Goal: Task Accomplishment & Management: Use online tool/utility

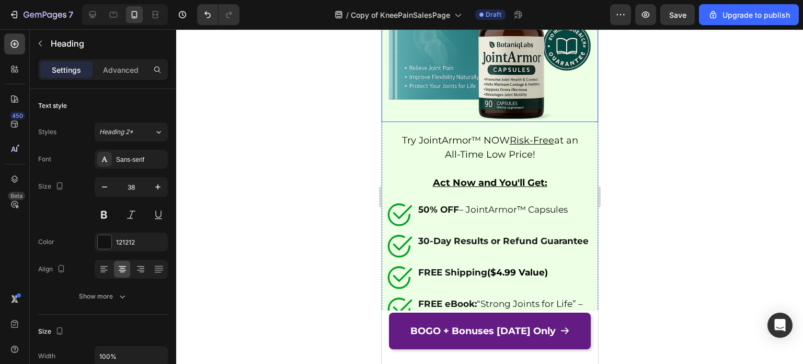
scroll to position [8050, 0]
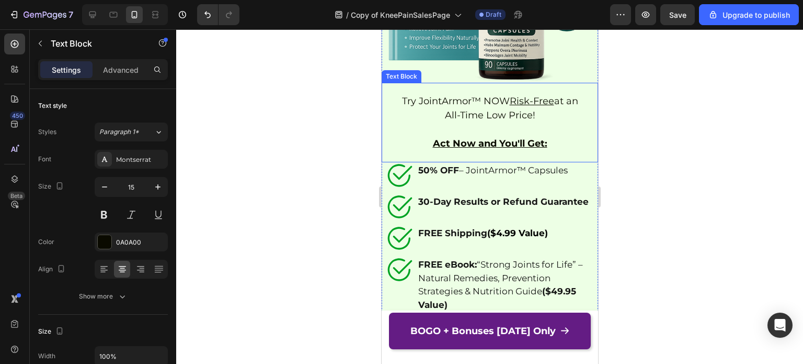
click at [488, 95] on span "Try JointArmor™ NOW Risk-Free at an All-Time Low Price!" at bounding box center [490, 108] width 176 height 26
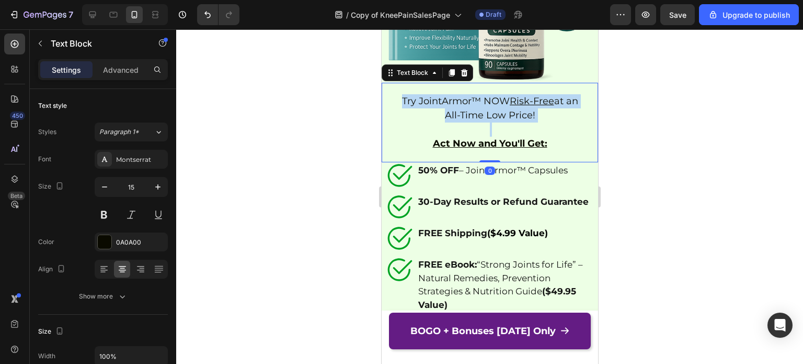
click at [488, 95] on span "Try JointArmor™ NOW Risk-Free at an All-Time Low Price!" at bounding box center [490, 108] width 176 height 26
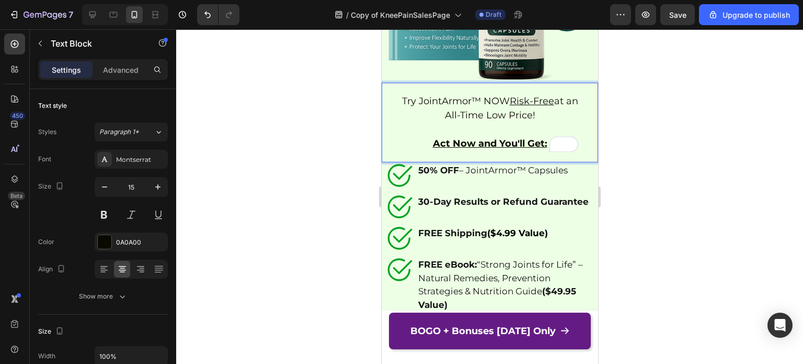
click at [489, 141] on u "Act Now and You'll Get:" at bounding box center [490, 144] width 115 height 12
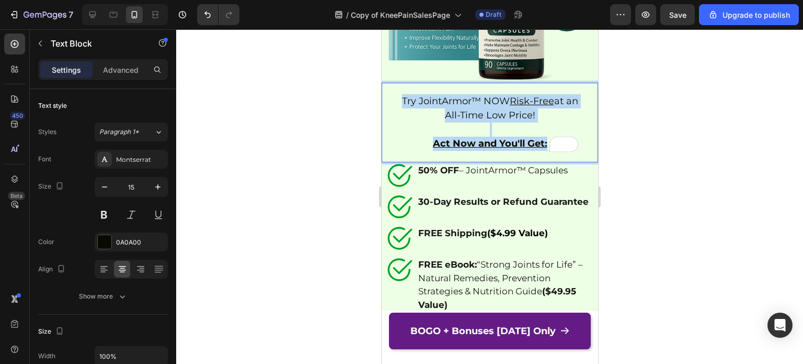
drag, startPoint x: 542, startPoint y: 137, endPoint x: 388, endPoint y: 89, distance: 162.1
click at [388, 89] on div "Try JointArmor™ NOW Risk-Free at an All-Time Low Price! Act Now and You'll Get:…" at bounding box center [489, 123] width 217 height 80
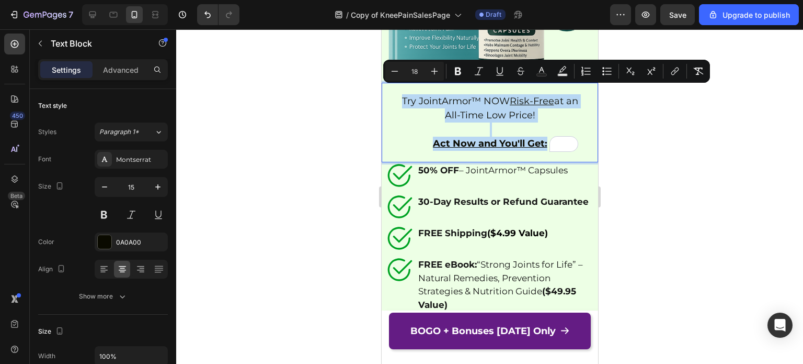
copy div "Try JointArmor™ NOW Risk-Free at an All-Time Low Price! Act Now and You'll Get:"
click at [471, 95] on span "Try JointArmor™ NOW Risk-Free at an All-Time Low Price!" at bounding box center [490, 108] width 176 height 26
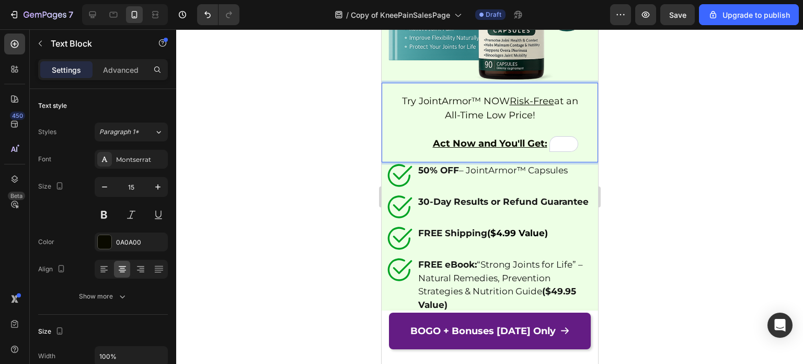
drag, startPoint x: 531, startPoint y: 106, endPoint x: 396, endPoint y: 91, distance: 135.8
click at [396, 94] on p "Try JointArmor™ NOW Risk-Free at an All-Time Low Price!" at bounding box center [490, 108] width 194 height 28
drag, startPoint x: 551, startPoint y: 92, endPoint x: 442, endPoint y: 108, distance: 110.0
click at [442, 108] on span "Try BeePropolis™ [DATE] — 100% Risk-Free at Our Best Price Yet!" at bounding box center [490, 108] width 183 height 26
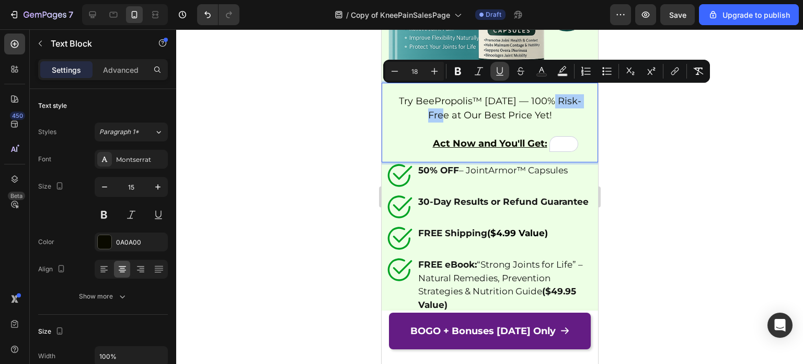
click at [504, 67] on icon "Editor contextual toolbar" at bounding box center [500, 71] width 10 height 10
click at [491, 107] on span "Try BeePropolis™ [DATE] — 100% Risk-Free at Our Best Price Yet!" at bounding box center [490, 108] width 180 height 26
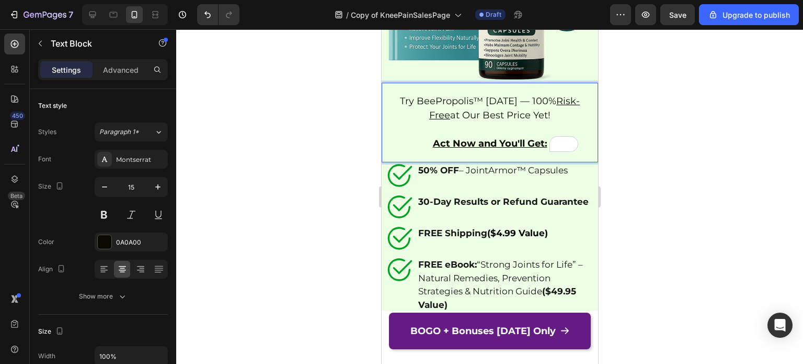
click at [484, 138] on u "Act Now and You'll Get:" at bounding box center [490, 144] width 115 height 12
drag, startPoint x: 428, startPoint y: 135, endPoint x: 542, endPoint y: 134, distance: 114.0
click at [542, 138] on u "Act Now and You'll Get:" at bounding box center [490, 144] width 115 height 12
click at [651, 144] on div at bounding box center [489, 196] width 627 height 334
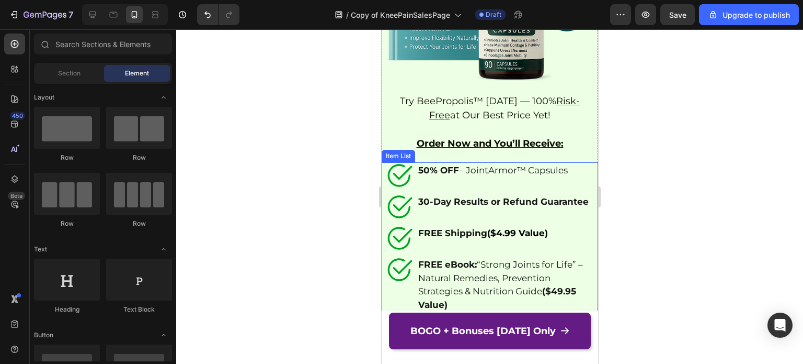
click at [488, 164] on p "50% OFF – JointArmor™ Capsules" at bounding box center [504, 171] width 173 height 14
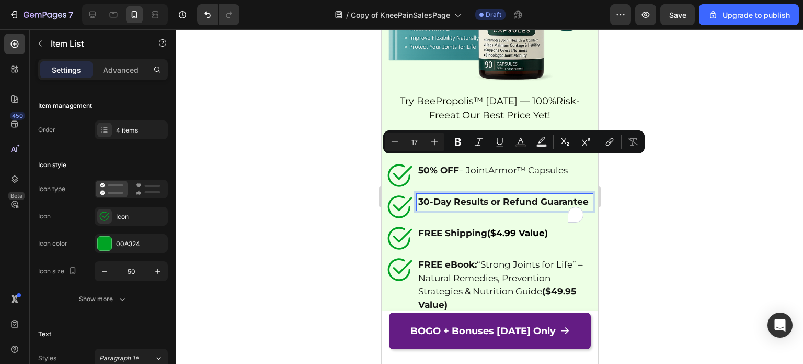
click at [486, 207] on p "30-Day Results or Refund Guarantee" at bounding box center [504, 202] width 173 height 14
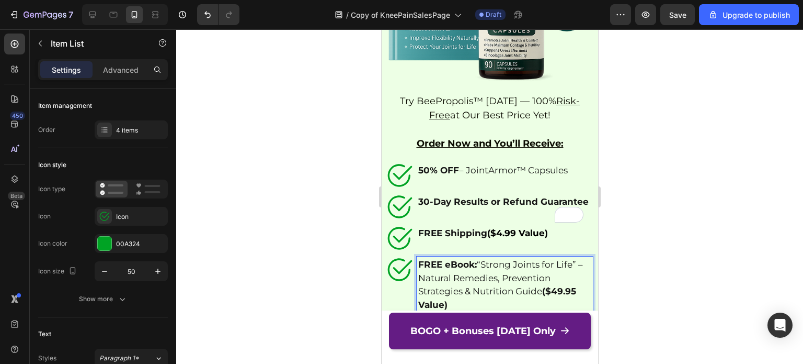
click at [498, 271] on p "FREE eBook: “Strong Joints for Life” – Natural Remedies, Prevention Strategies …" at bounding box center [504, 284] width 173 height 53
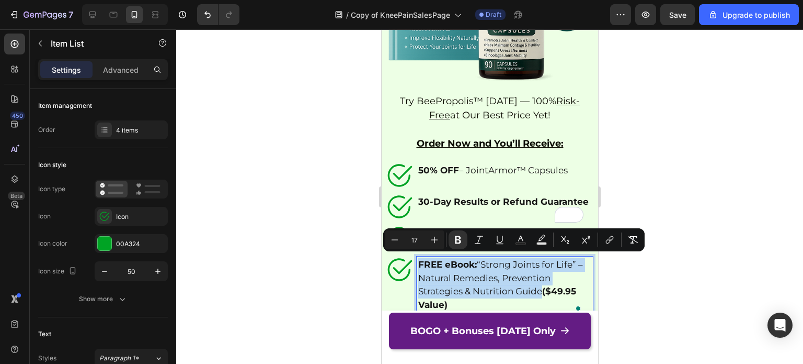
copy p "FREE eBook: “Strong Joints for Life” – Natural Remedies, Prevention Strategies …"
click at [558, 292] on strong "($49.95 Value)" at bounding box center [497, 298] width 158 height 24
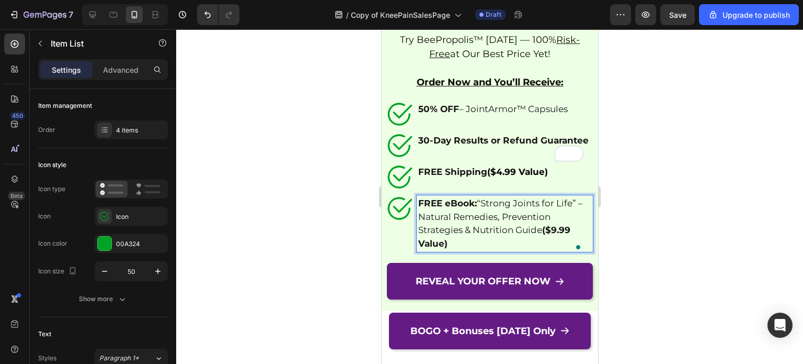
scroll to position [8108, 0]
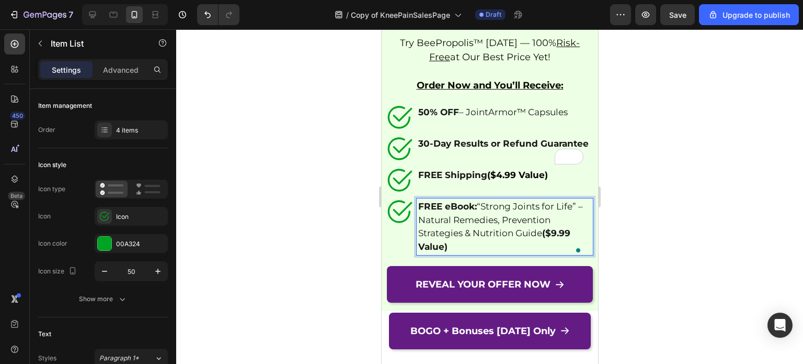
click at [486, 226] on p "FREE eBook: “Strong Joints for Life” – Natural Remedies, Prevention Strategies …" at bounding box center [504, 226] width 173 height 53
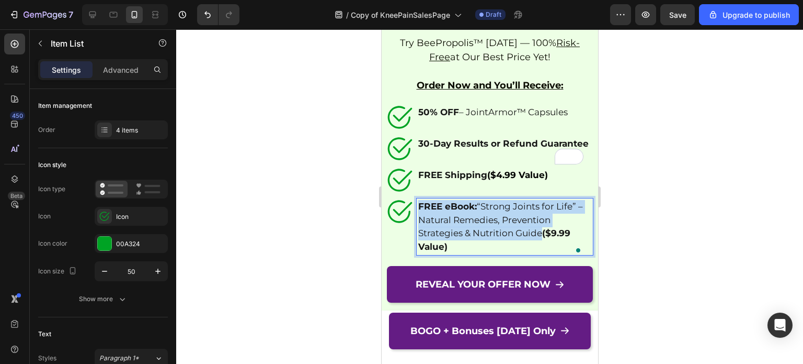
copy p "FREE eBook: “Strong Joints for Life” – Natural Remedies, Prevention Strategies …"
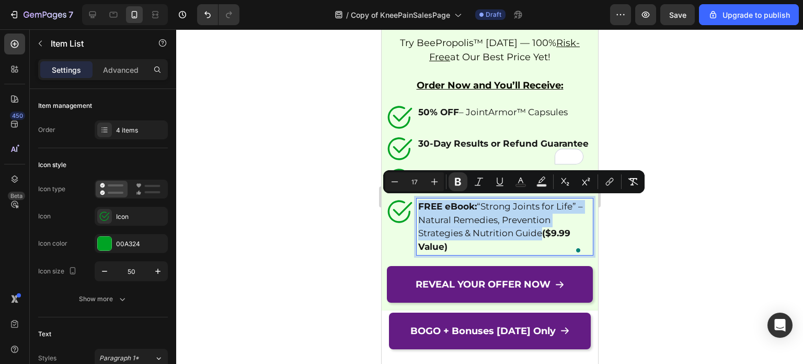
click at [472, 209] on p "FREE eBook: “Strong Joints for Life” – Natural Remedies, Prevention Strategies …" at bounding box center [504, 226] width 173 height 53
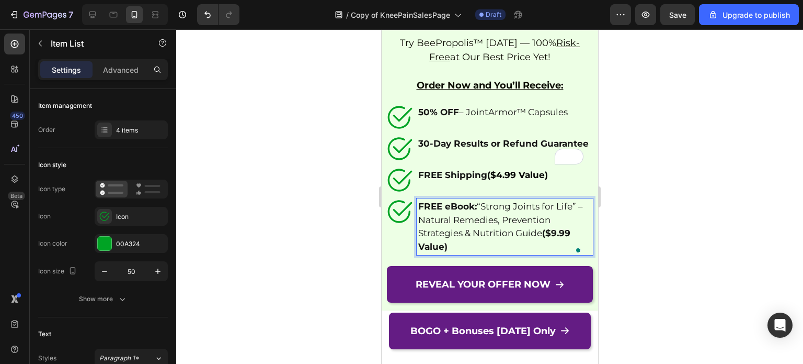
click at [480, 204] on p "FREE eBook: “Strong Joints for Life” – Natural Remedies, Prevention Strategies …" at bounding box center [504, 226] width 173 height 53
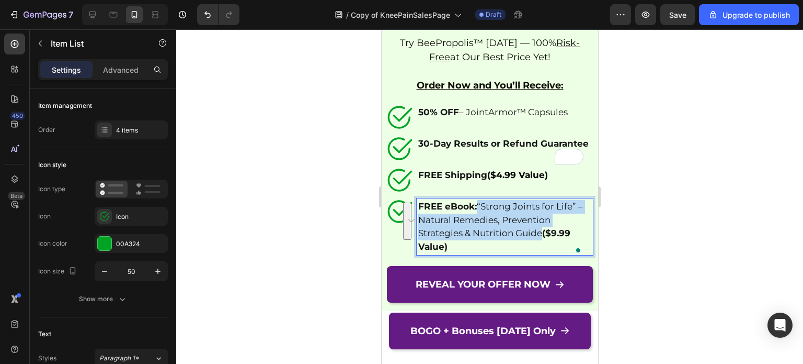
drag, startPoint x: 480, startPoint y: 204, endPoint x: 542, endPoint y: 234, distance: 69.5
click at [542, 234] on p "FREE eBook: “Strong Joints for Life” – Natural Remedies, Prevention Strategies …" at bounding box center [504, 226] width 173 height 53
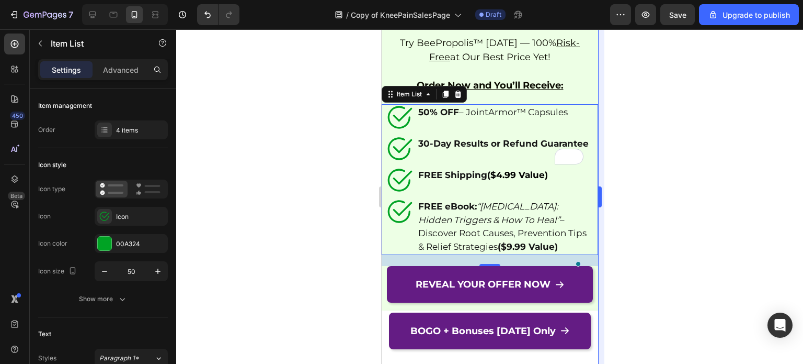
drag, startPoint x: 602, startPoint y: 243, endPoint x: 193, endPoint y: 146, distance: 420.5
click at [622, 250] on div at bounding box center [489, 196] width 627 height 334
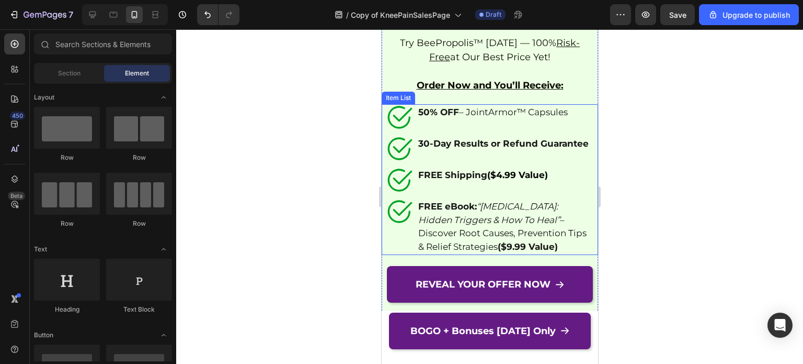
click at [485, 106] on p "50% OFF – JointArmor™ Capsules" at bounding box center [504, 113] width 173 height 14
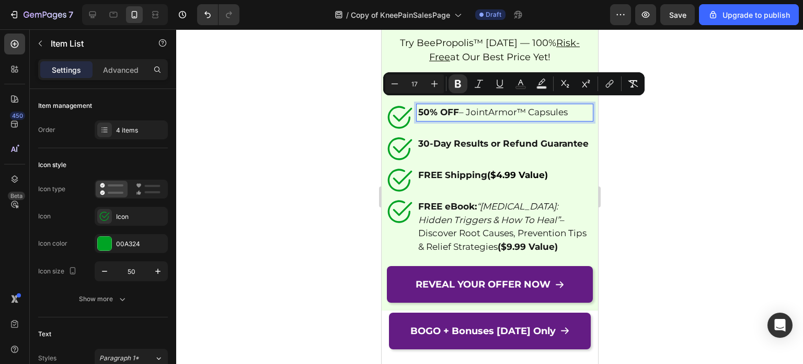
copy p "50% OFF – JointArmor™ Capsules"
click at [462, 108] on p "50% OFF – JointArmor™ Capsules" at bounding box center [504, 113] width 173 height 14
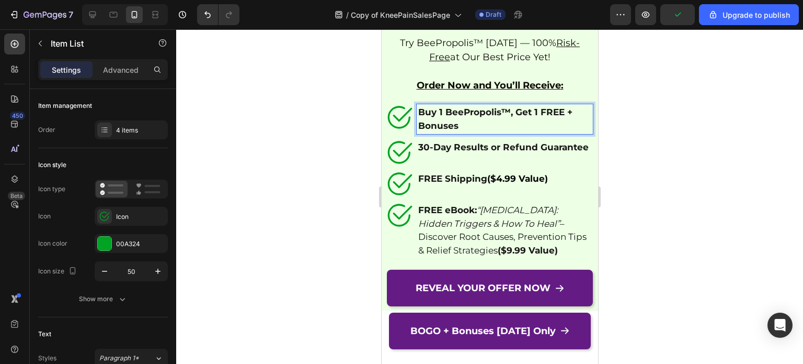
click at [501, 121] on p "Buy 1 BeePropolis™, Get 1 FREE + Bonuses" at bounding box center [504, 119] width 173 height 27
click at [419, 118] on strong "Buy 1 BeePropolis™, Get 1 FREE + Bonuses" at bounding box center [495, 119] width 154 height 24
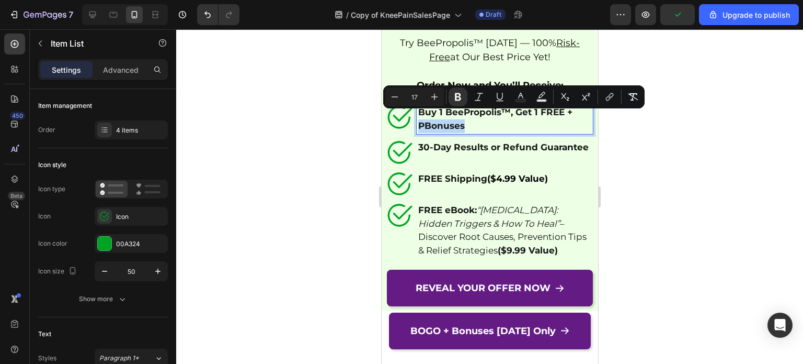
drag, startPoint x: 485, startPoint y: 123, endPoint x: 416, endPoint y: 116, distance: 69.4
click at [416, 116] on div "Buy 1 BeePropolis™, Get 1 FREE + PBonuses" at bounding box center [504, 119] width 176 height 30
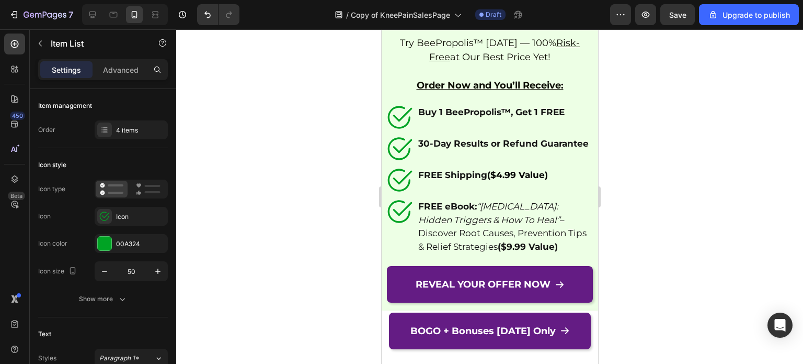
click at [644, 140] on div at bounding box center [489, 196] width 627 height 334
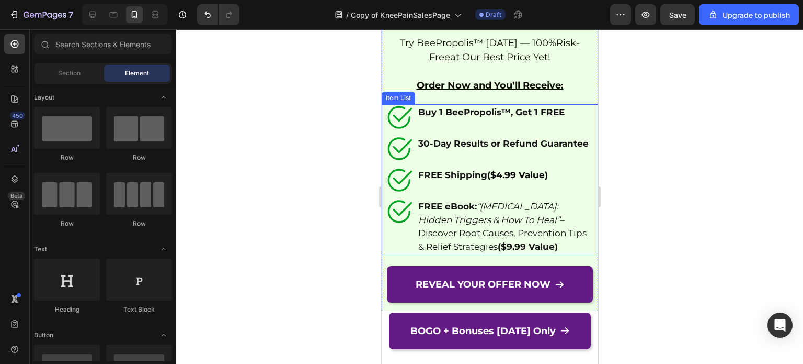
click at [394, 104] on icon at bounding box center [400, 117] width 26 height 26
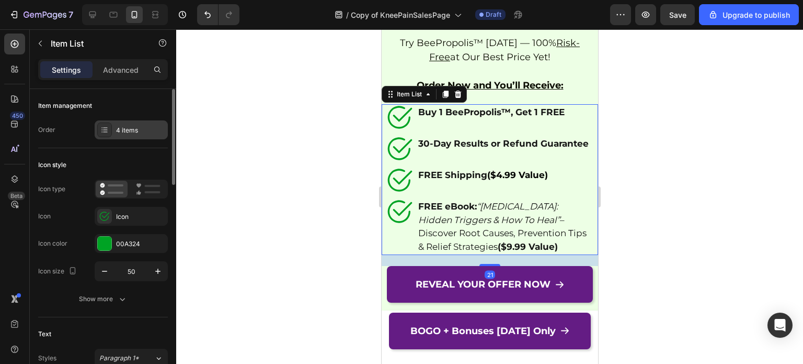
click at [126, 126] on div "4 items" at bounding box center [140, 130] width 49 height 9
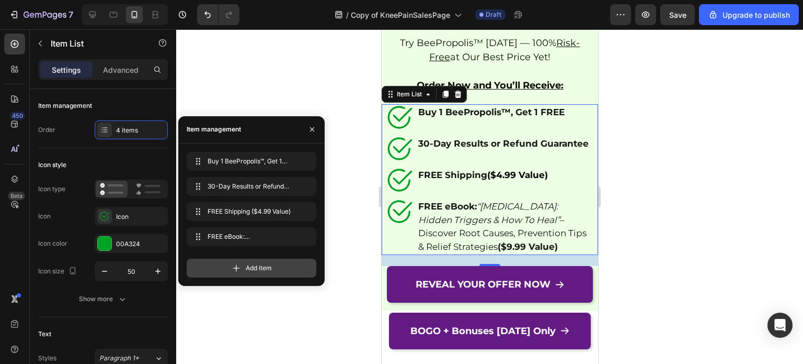
click at [221, 264] on div "Add item" at bounding box center [252, 267] width 130 height 19
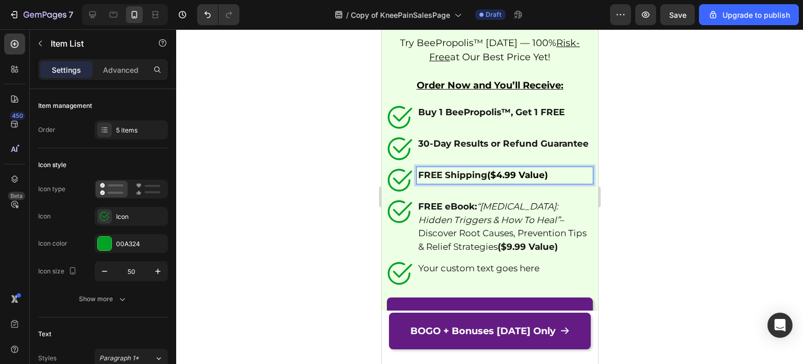
click at [466, 223] on p "FREE eBook: “[MEDICAL_DATA]: Hidden Triggers & How To Heal” – Discover Root Cau…" at bounding box center [504, 226] width 173 height 53
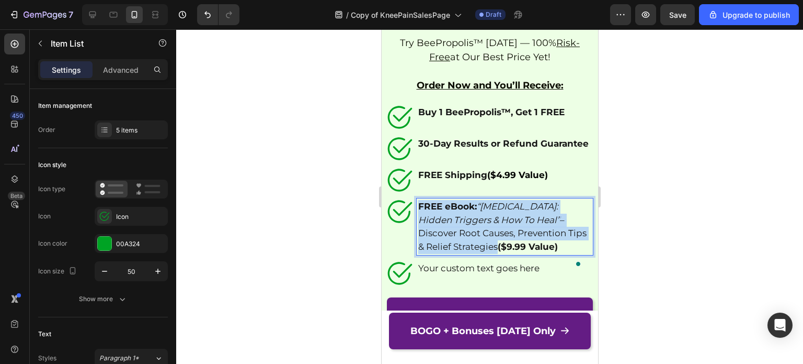
copy p "FREE eBook: “[MEDICAL_DATA]: Hidden Triggers & How To Heal” – Discover Root Cau…"
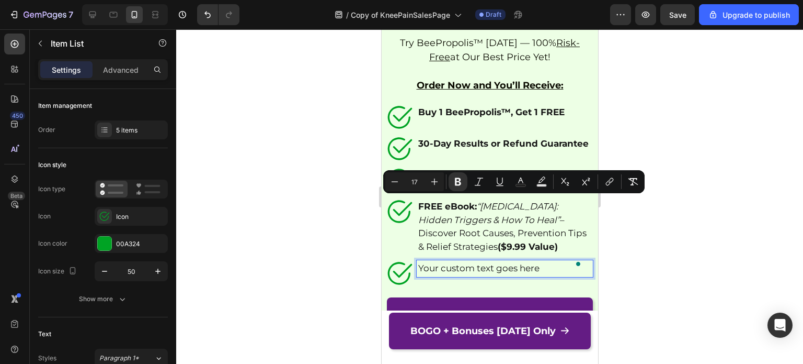
click at [461, 275] on p "Your custom text goes here" at bounding box center [504, 269] width 173 height 14
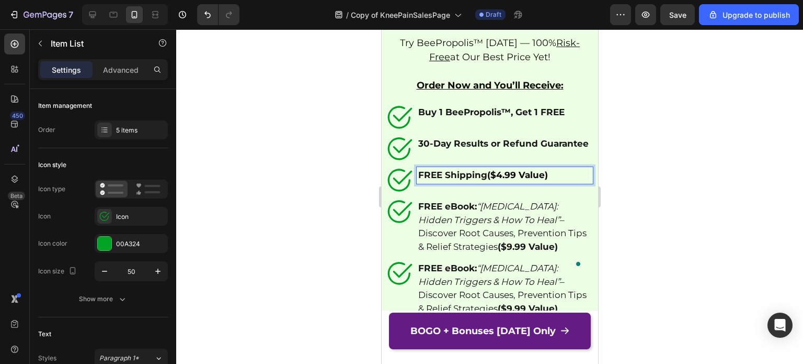
click at [465, 173] on strong "FREE Shipping" at bounding box center [452, 174] width 69 height 10
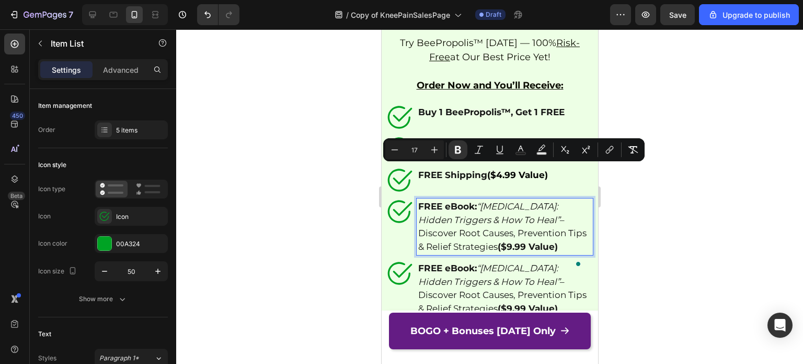
click at [467, 232] on p "FREE eBook: “[MEDICAL_DATA]: Hidden Triggers & How To Heal” – Discover Root Cau…" at bounding box center [504, 226] width 173 height 53
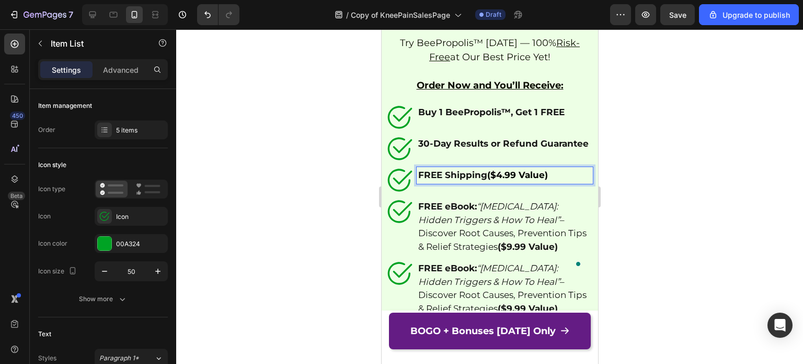
click at [468, 174] on strong "FREE Shipping" at bounding box center [452, 174] width 69 height 10
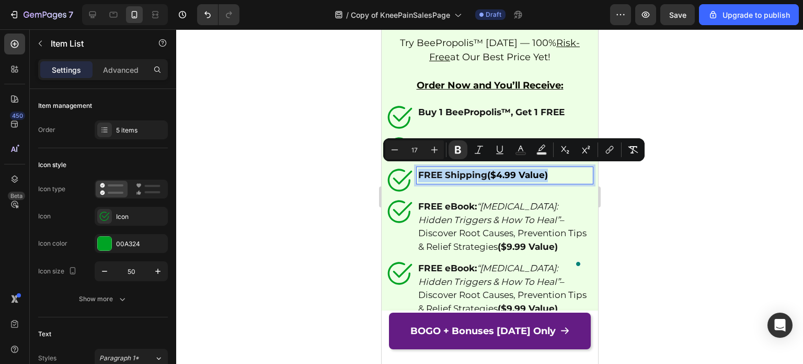
copy p "FREE Shipping ($4.99 Value)"
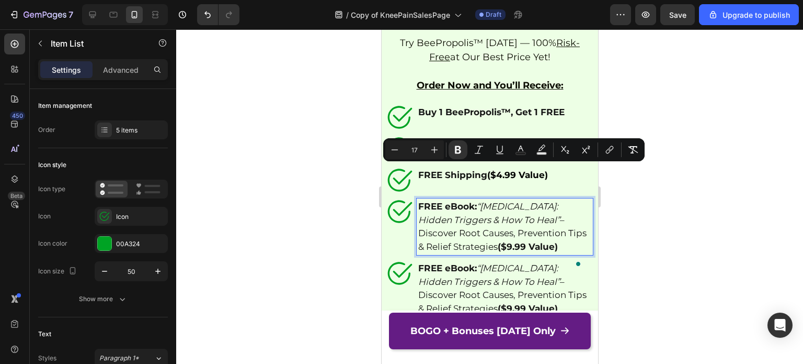
click at [470, 228] on p "FREE eBook: “[MEDICAL_DATA]: Hidden Triggers & How To Heal” – Discover Root Cau…" at bounding box center [504, 226] width 173 height 53
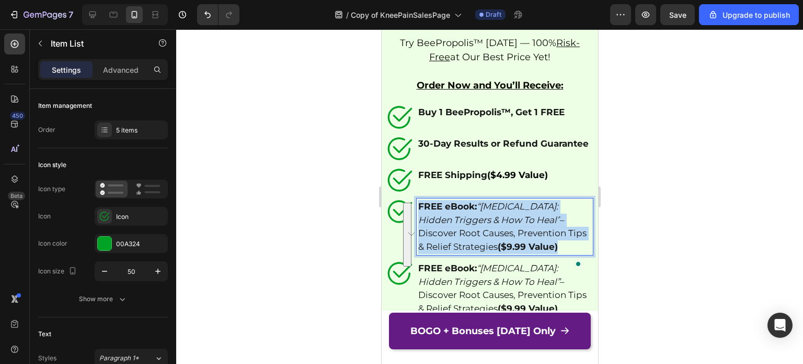
click at [470, 228] on p "FREE eBook: “[MEDICAL_DATA]: Hidden Triggers & How To Heal” – Discover Root Cau…" at bounding box center [504, 226] width 173 height 53
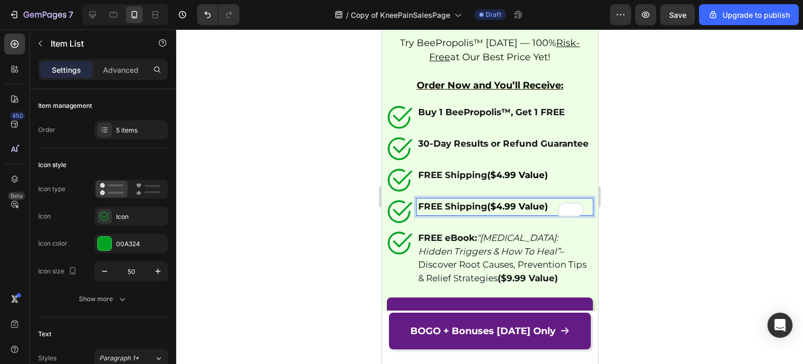
click at [442, 148] on strong "30-Day Results or Refund Guarantee" at bounding box center [503, 143] width 171 height 10
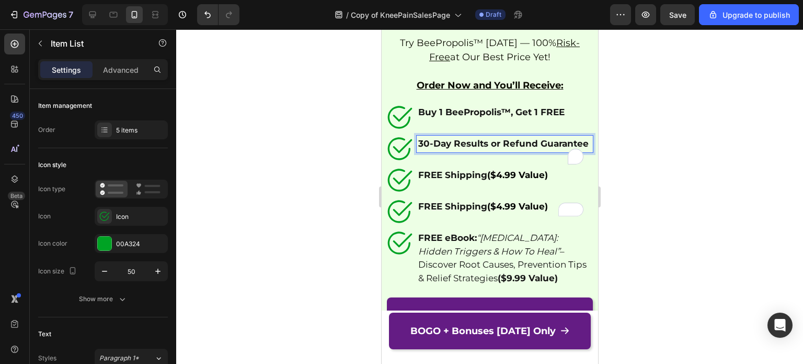
click at [442, 148] on strong "30-Day Results or Refund Guarantee" at bounding box center [503, 143] width 171 height 10
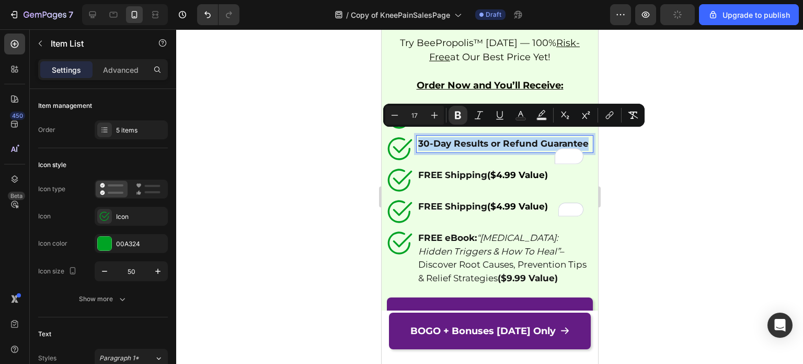
copy strong "30-Day Results or Refund Guarantee"
click at [469, 173] on strong "FREE Shipping" at bounding box center [452, 174] width 69 height 10
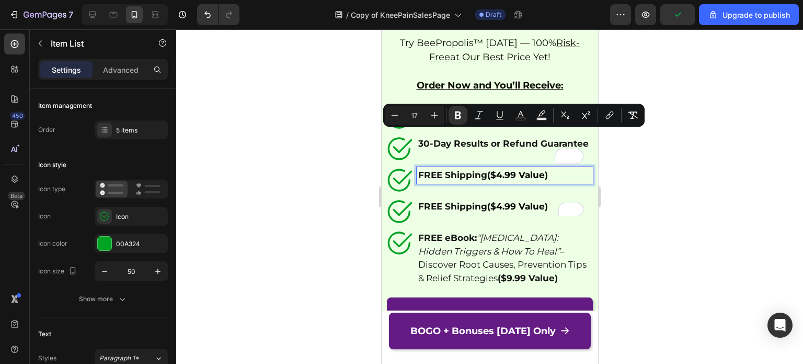
click at [469, 173] on strong "FREE Shipping" at bounding box center [452, 174] width 69 height 10
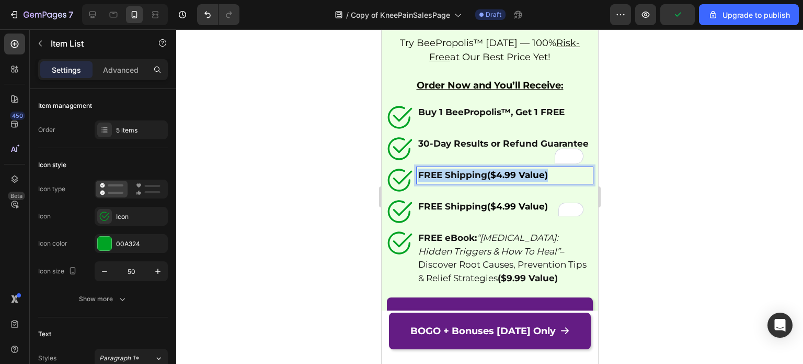
click at [469, 173] on strong "FREE Shipping" at bounding box center [452, 174] width 69 height 10
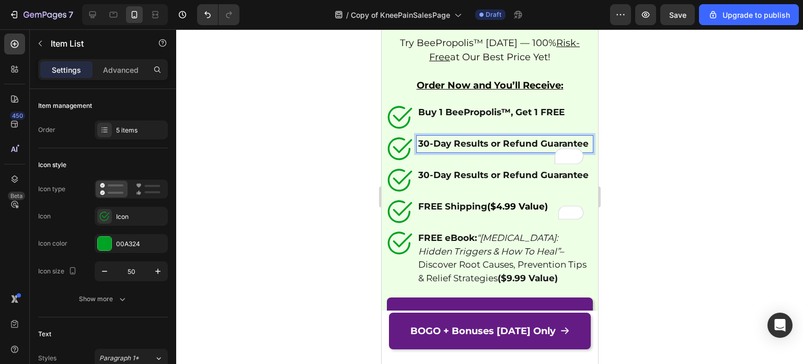
click at [472, 144] on p "30-Day Results or Refund Guarantee" at bounding box center [504, 144] width 173 height 14
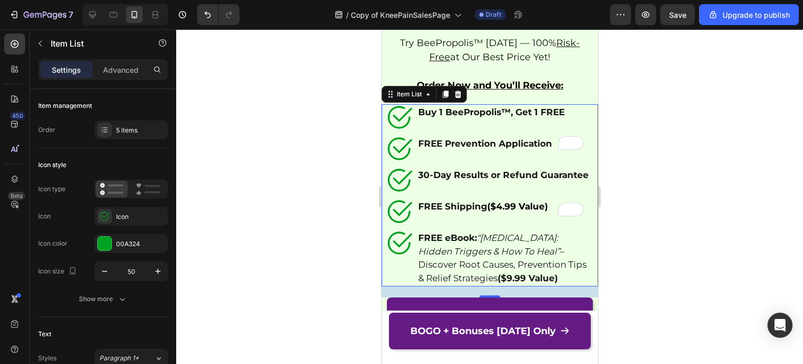
click at [669, 146] on div at bounding box center [489, 196] width 627 height 334
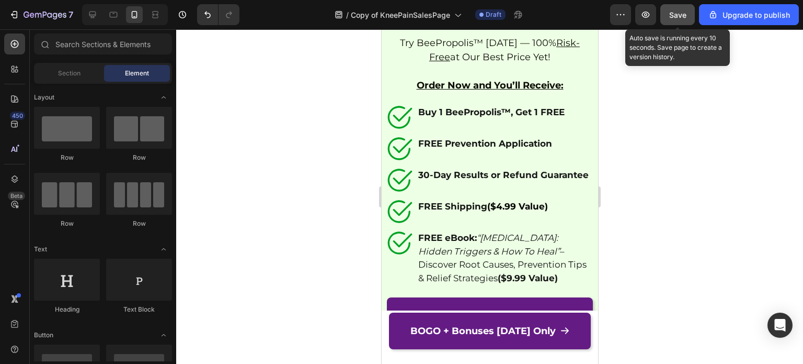
click at [679, 20] on button "Save" at bounding box center [678, 14] width 35 height 21
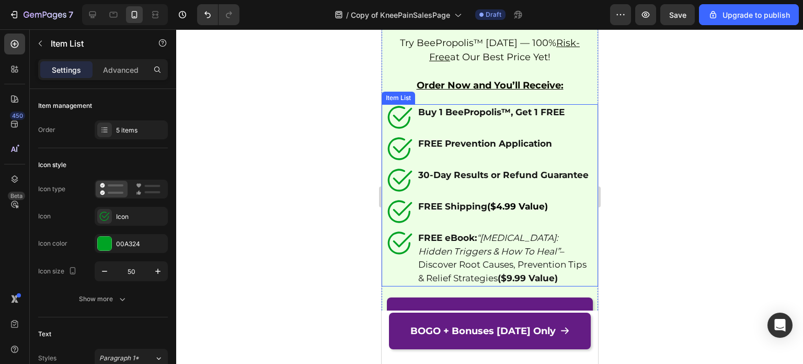
click at [446, 138] on strong "FREE Prevention Application" at bounding box center [485, 143] width 134 height 10
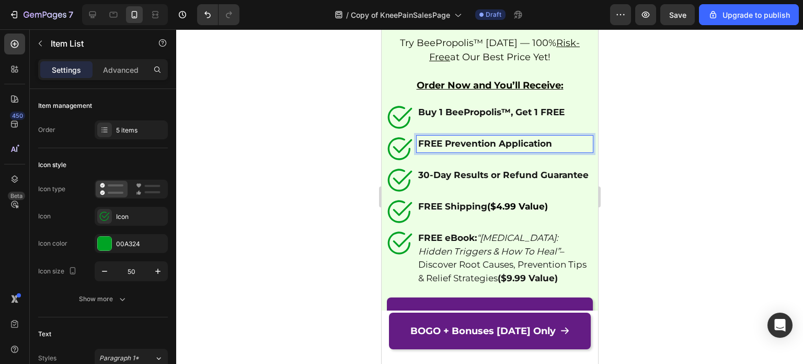
click at [446, 138] on strong "FREE Prevention Application" at bounding box center [485, 143] width 134 height 10
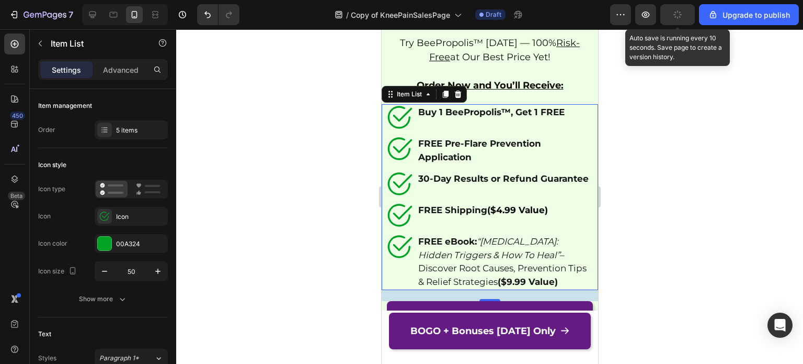
click at [681, 21] on button "button" at bounding box center [678, 14] width 35 height 21
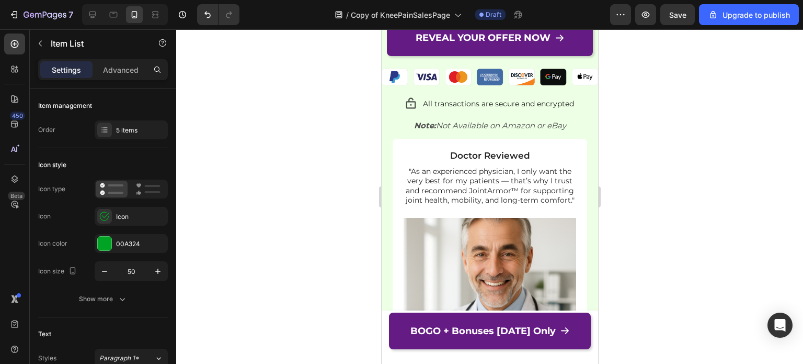
scroll to position [8386, 0]
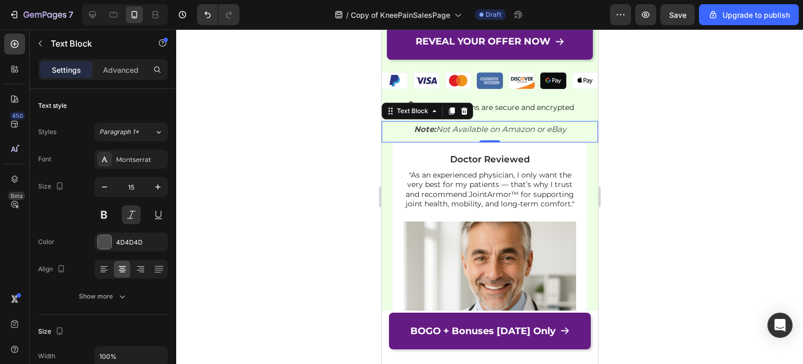
click at [568, 136] on p "Note: Not Available on Amazon or eBay" at bounding box center [489, 129] width 214 height 14
click at [647, 178] on div at bounding box center [489, 196] width 627 height 334
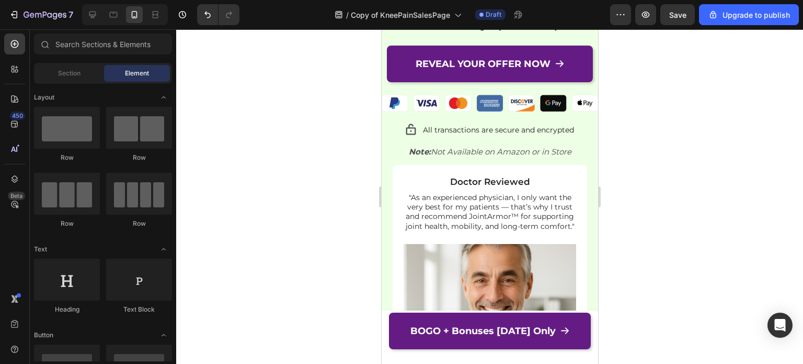
scroll to position [8365, 0]
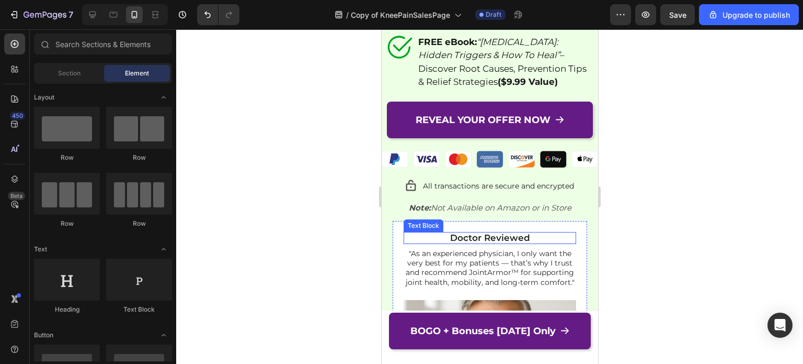
click at [473, 243] on span "Doctor Reviewed" at bounding box center [490, 237] width 80 height 10
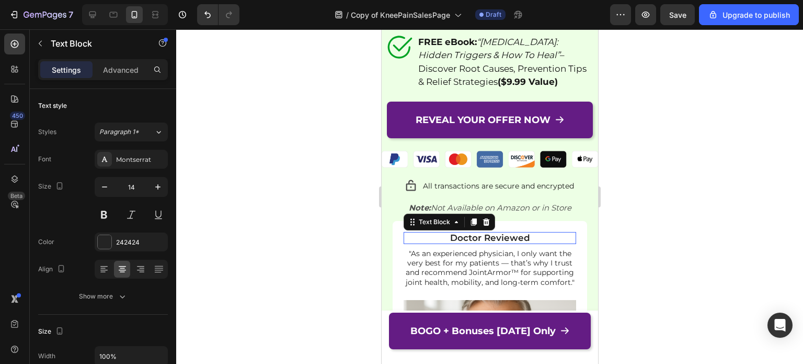
click at [475, 243] on span "Doctor Reviewed" at bounding box center [490, 237] width 80 height 10
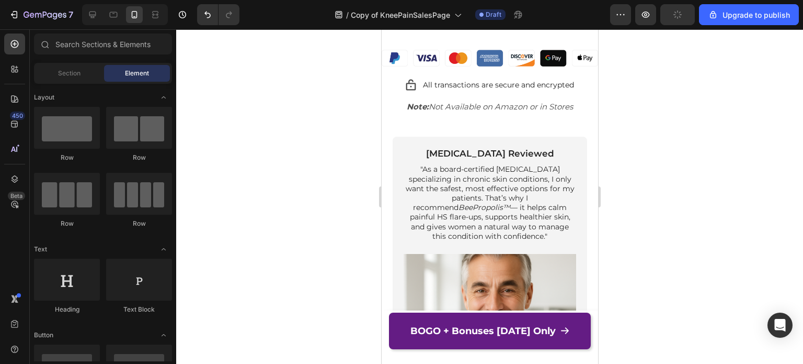
scroll to position [557, 0]
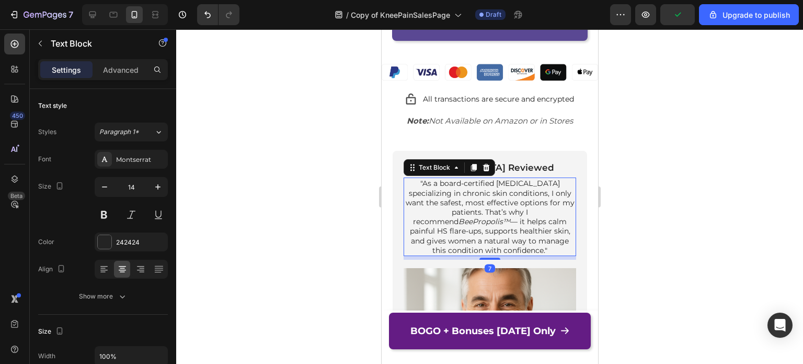
click at [496, 202] on p ""As a board-certified [MEDICAL_DATA] specializing in chronic skin conditions, I…" at bounding box center [489, 216] width 171 height 76
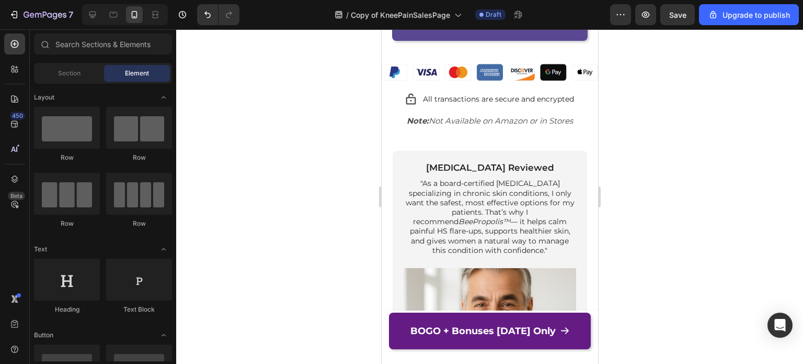
click at [584, 151] on div "[MEDICAL_DATA] Reviewed Text Block "As a board-certified [MEDICAL_DATA] special…" at bounding box center [489, 314] width 217 height 326
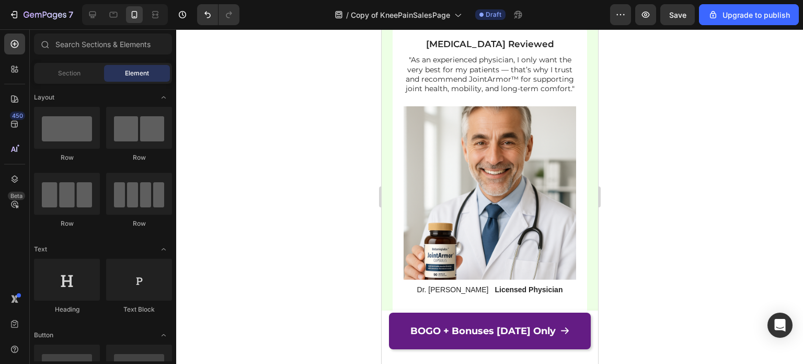
scroll to position [6983, 0]
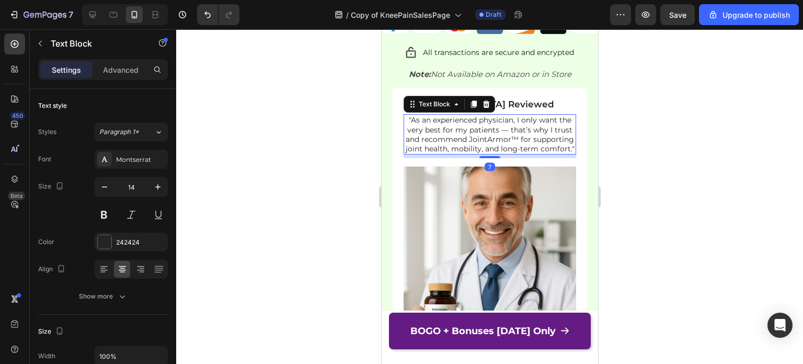
click at [481, 153] on p ""As an experienced physician, I only want the very best for my patients — that’…" at bounding box center [489, 134] width 171 height 38
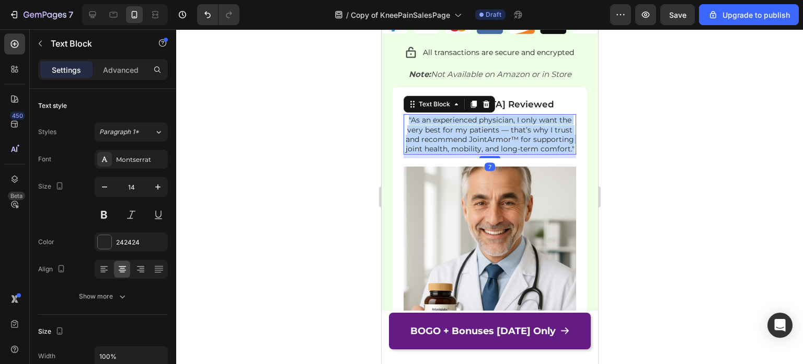
click at [481, 153] on p ""As an experienced physician, I only want the very best for my patients — that’…" at bounding box center [489, 134] width 171 height 38
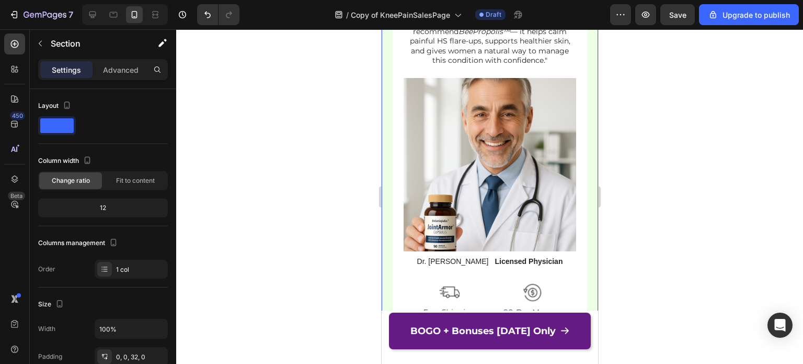
scroll to position [7211, 0]
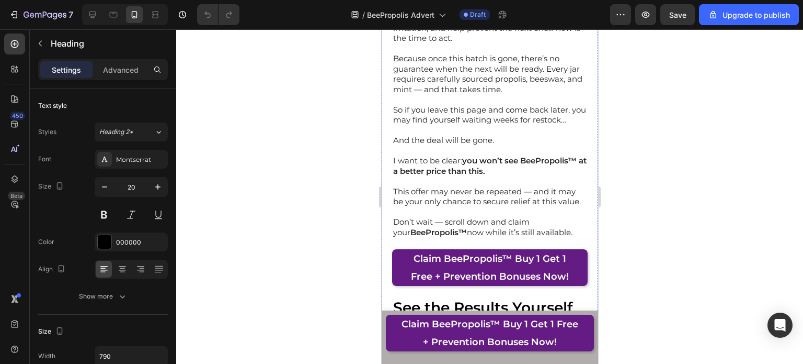
scroll to position [11810, 0]
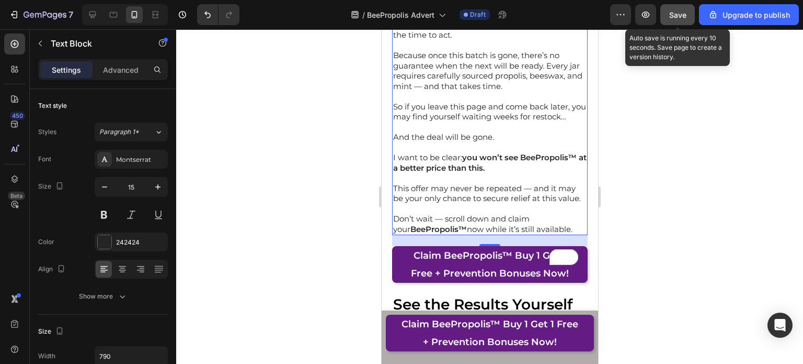
click at [682, 13] on span "Save" at bounding box center [678, 14] width 17 height 9
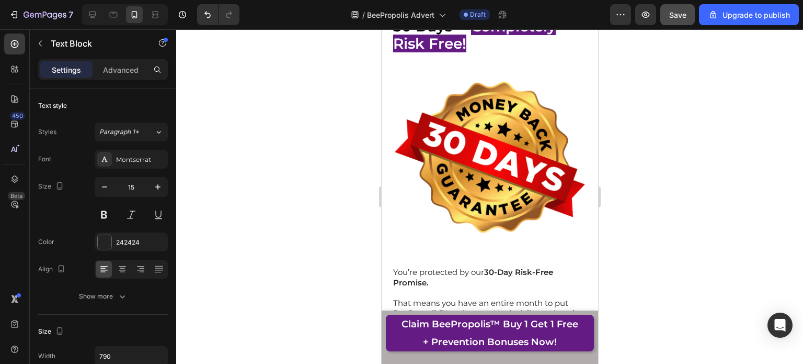
scroll to position [12122, 0]
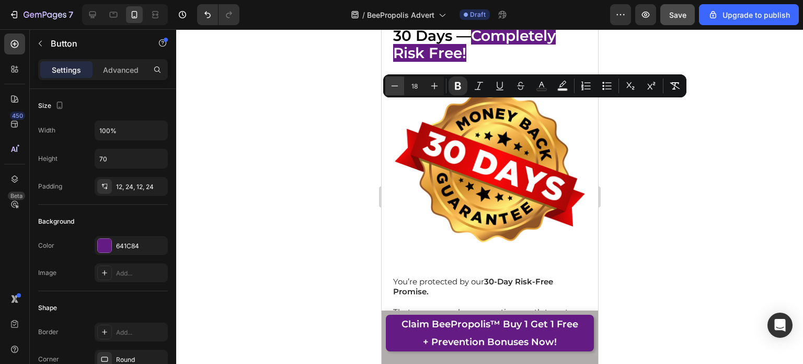
click at [398, 83] on icon "Editor contextual toolbar" at bounding box center [395, 86] width 10 height 10
type input "16"
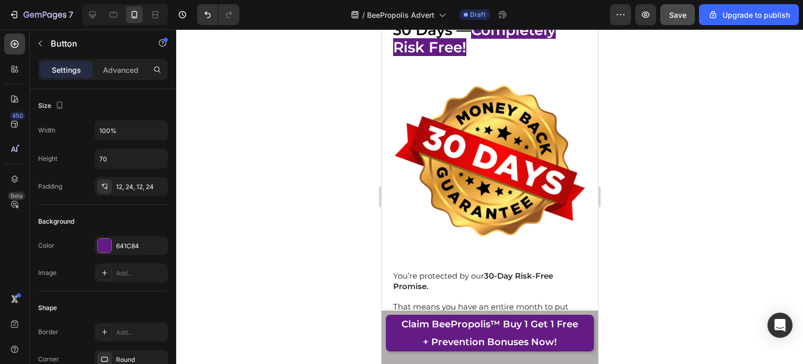
click at [694, 158] on div at bounding box center [489, 196] width 627 height 334
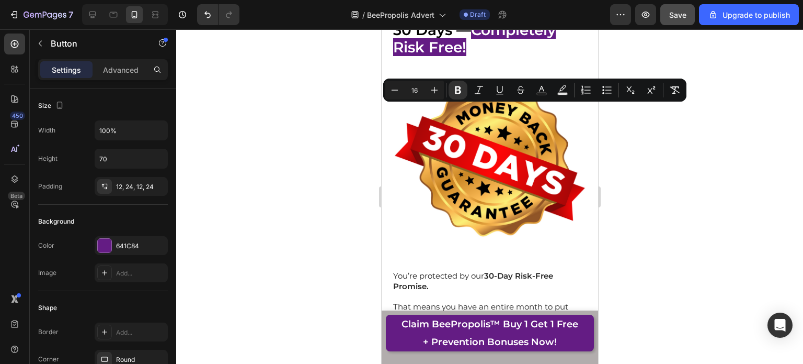
click at [697, 226] on div at bounding box center [489, 196] width 627 height 334
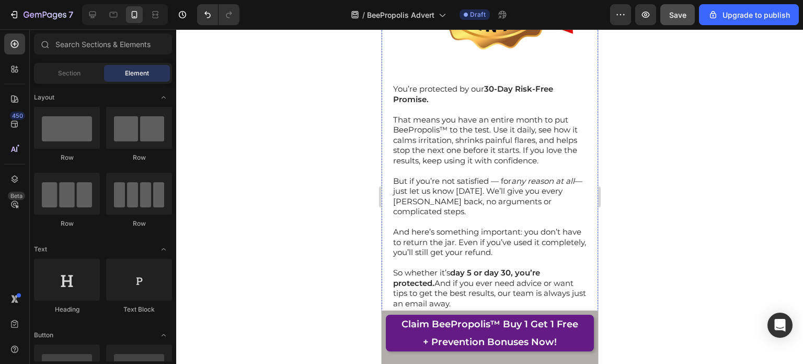
scroll to position [12307, 0]
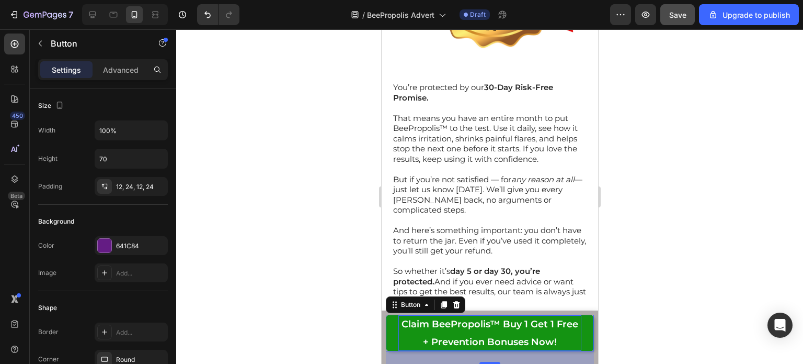
click at [482, 332] on p "Claim BeePropolis™ Buy 1 Get 1 Free + Prevention Bonuses Now!" at bounding box center [489, 333] width 183 height 36
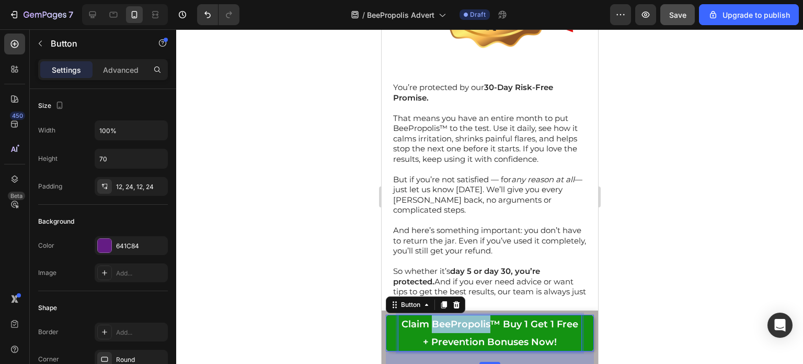
click at [482, 332] on p "Claim BeePropolis™ Buy 1 Get 1 Free + Prevention Bonuses Now!" at bounding box center [489, 333] width 183 height 36
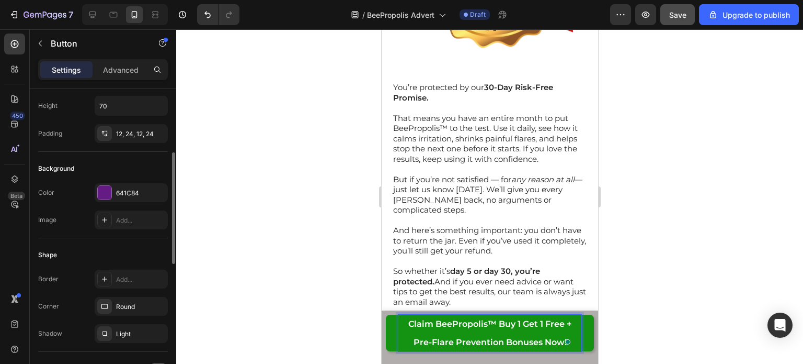
scroll to position [0, 0]
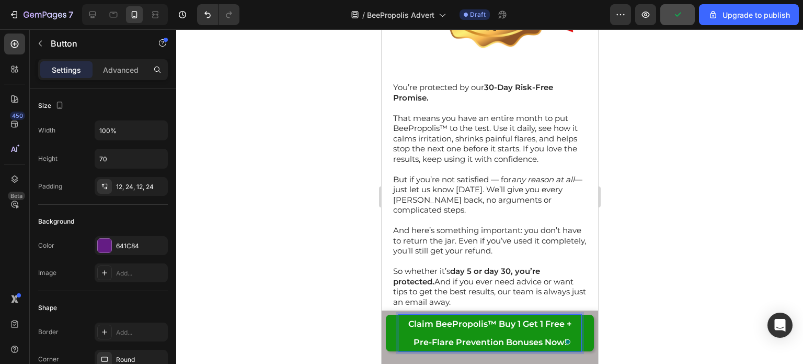
click at [471, 341] on strong "Claim BeePropolis™ Buy 1 Get 1 Free + Pre-Flare Prevention Bonuses Now!" at bounding box center [489, 333] width 163 height 28
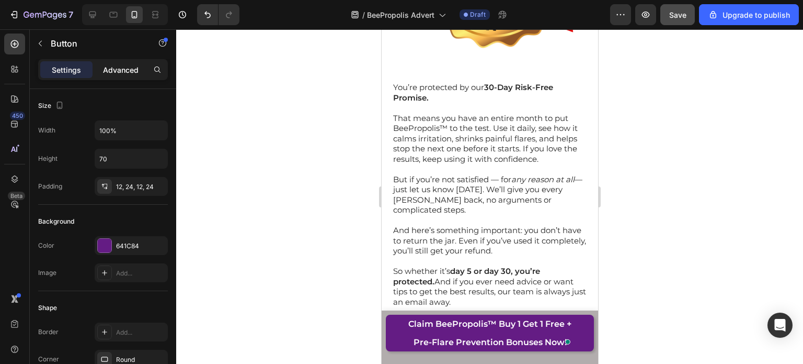
click at [112, 69] on p "Advanced" at bounding box center [121, 69] width 36 height 11
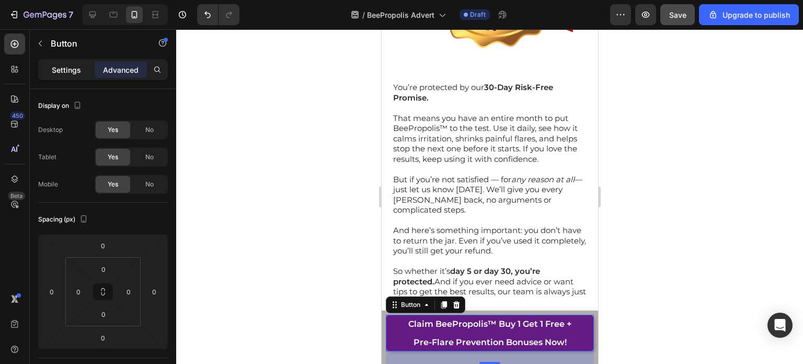
click at [46, 69] on div "Settings" at bounding box center [66, 69] width 52 height 17
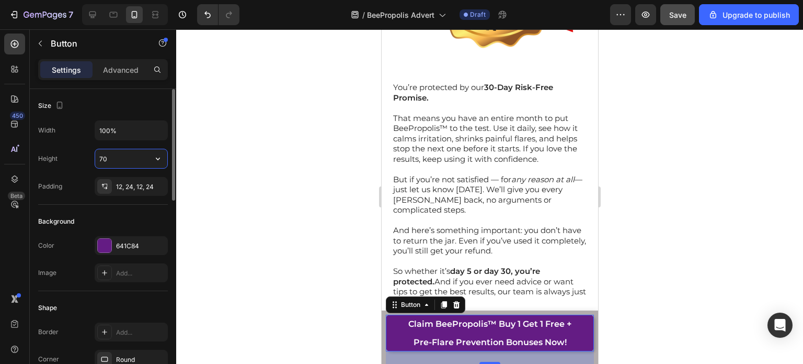
click at [113, 166] on input "70" at bounding box center [131, 158] width 72 height 19
click at [137, 165] on input "70" at bounding box center [131, 158] width 72 height 19
click at [155, 162] on icon "button" at bounding box center [158, 158] width 10 height 10
drag, startPoint x: 113, startPoint y: 239, endPoint x: 128, endPoint y: 156, distance: 84.0
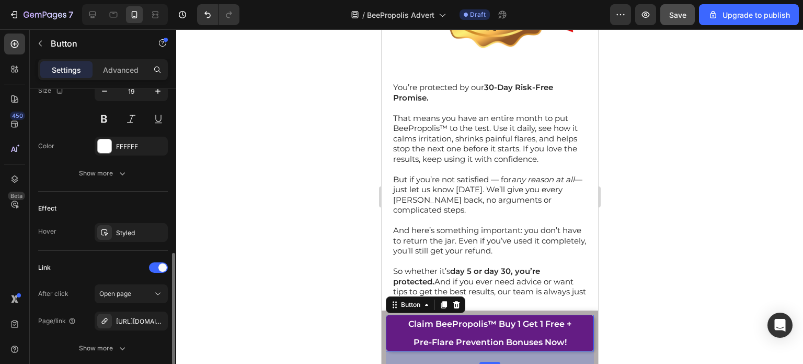
scroll to position [448, 0]
click at [112, 173] on div "Show more" at bounding box center [103, 172] width 49 height 10
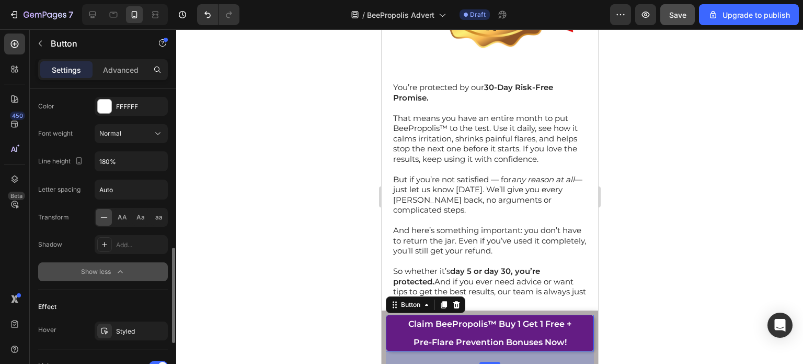
scroll to position [492, 0]
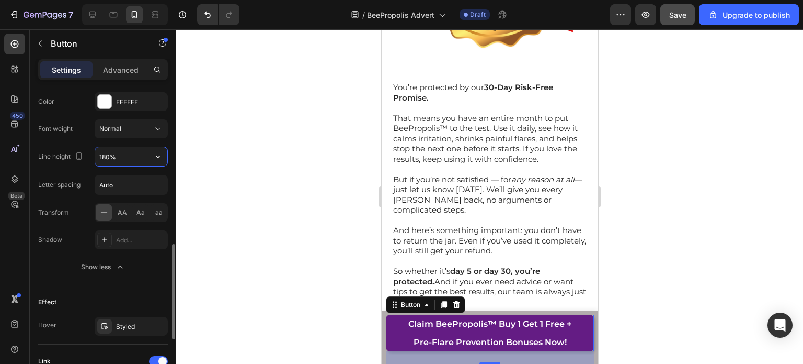
click at [144, 157] on input "180%" at bounding box center [131, 156] width 72 height 19
click at [159, 158] on icon "button" at bounding box center [158, 156] width 10 height 10
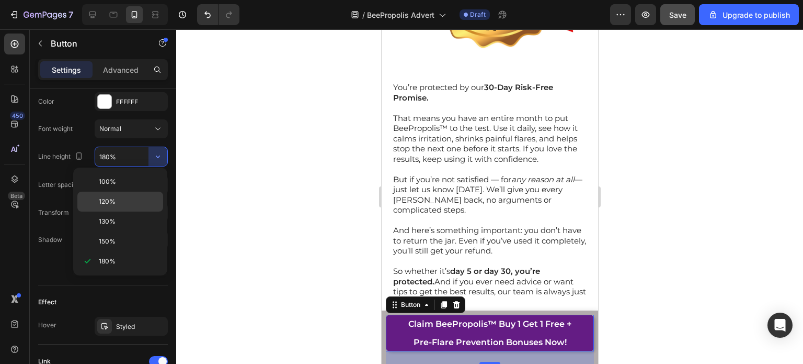
click at [126, 204] on p "120%" at bounding box center [129, 201] width 60 height 9
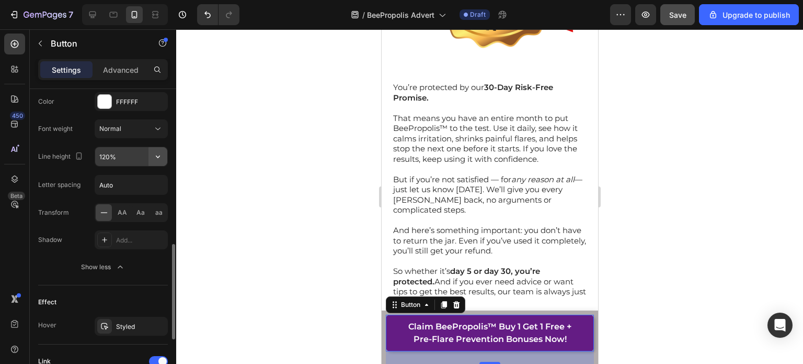
click at [150, 159] on button "button" at bounding box center [158, 156] width 19 height 19
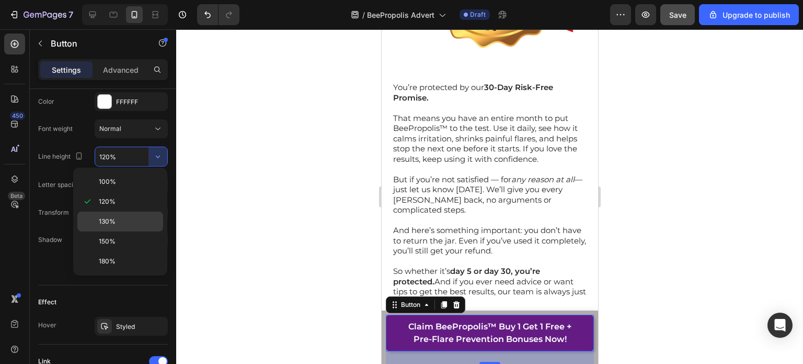
click at [121, 231] on div "130%" at bounding box center [120, 241] width 86 height 20
type input "130%"
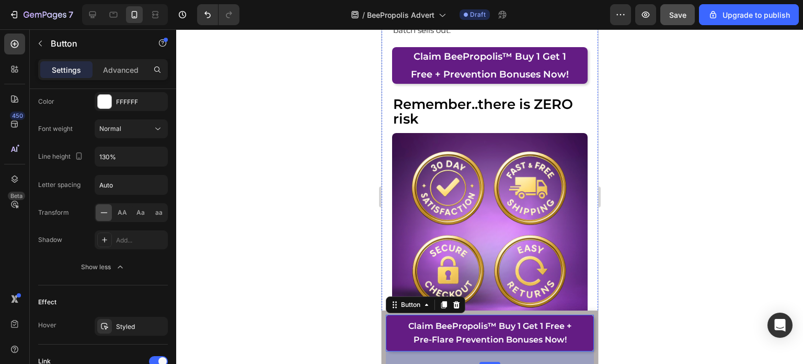
scroll to position [13394, 0]
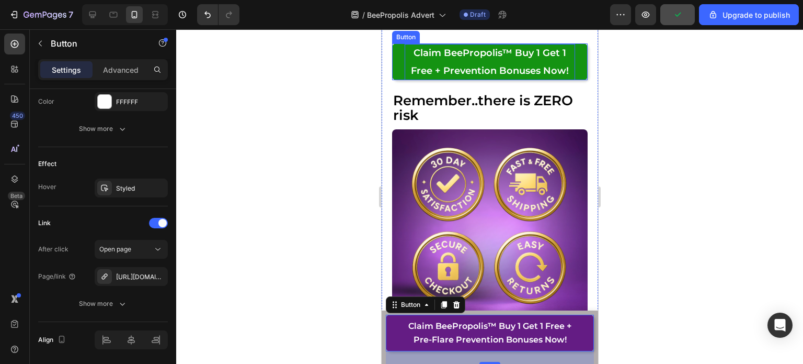
click at [490, 80] on p "Claim BeePropolis™ Buy 1 Get 1 Free + Prevention Bonuses Now!" at bounding box center [489, 62] width 171 height 36
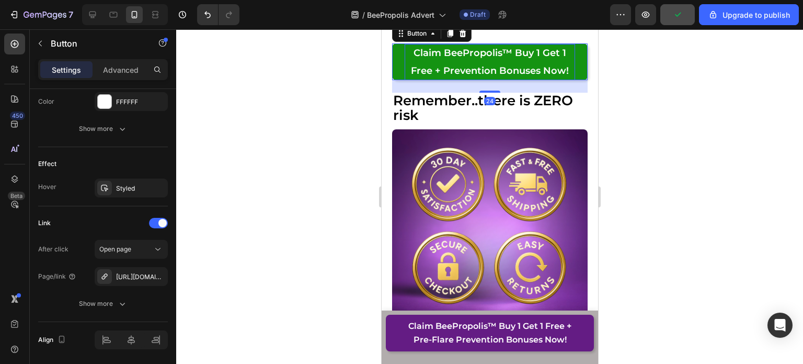
click at [490, 80] on p "Claim BeePropolis™ Buy 1 Get 1 Free + Prevention Bonuses Now!" at bounding box center [489, 62] width 171 height 36
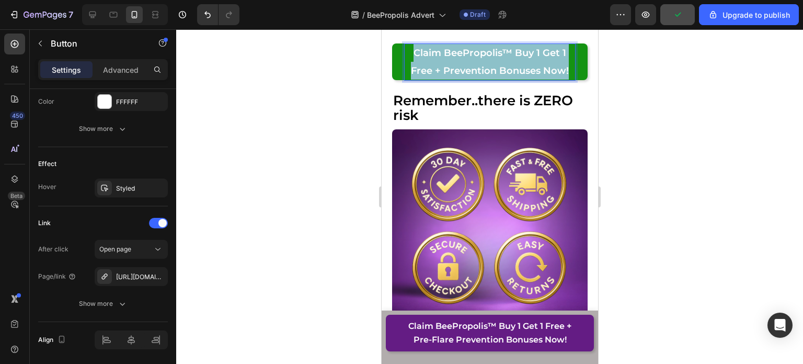
click at [490, 80] on p "Claim BeePropolis™ Buy 1 Get 1 Free + Prevention Bonuses Now!" at bounding box center [489, 62] width 171 height 36
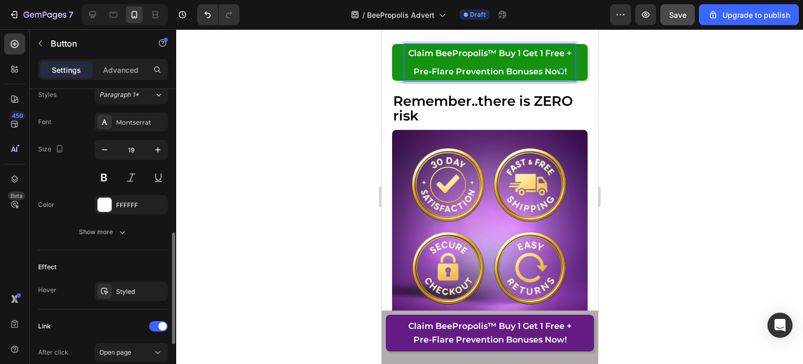
scroll to position [389, 0]
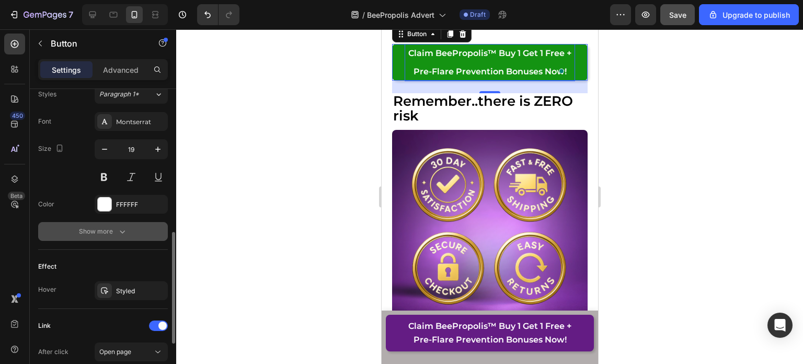
click at [116, 226] on div "Show more" at bounding box center [103, 231] width 49 height 10
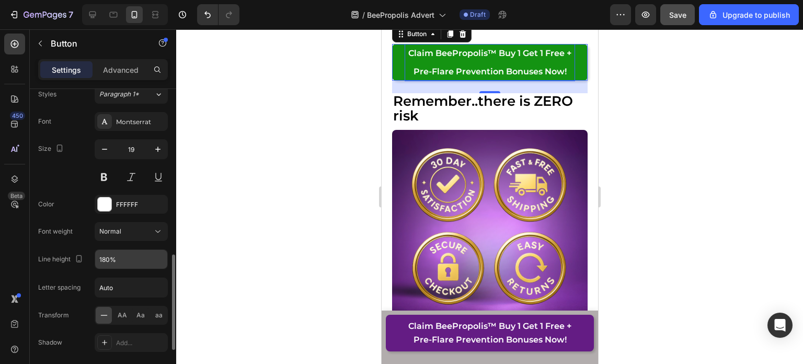
scroll to position [422, 0]
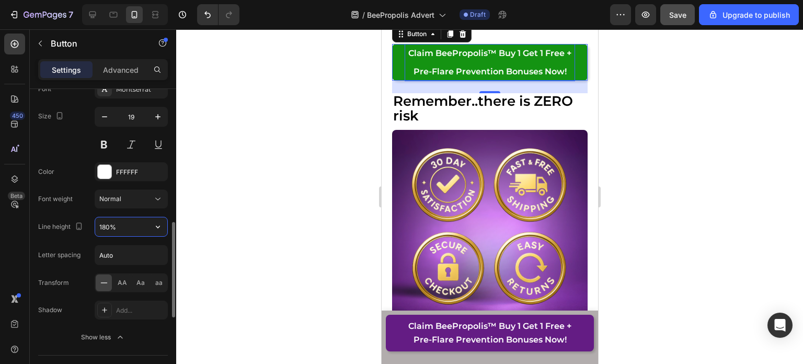
click at [146, 234] on input "180%" at bounding box center [131, 226] width 72 height 19
click at [165, 225] on button "button" at bounding box center [158, 226] width 19 height 19
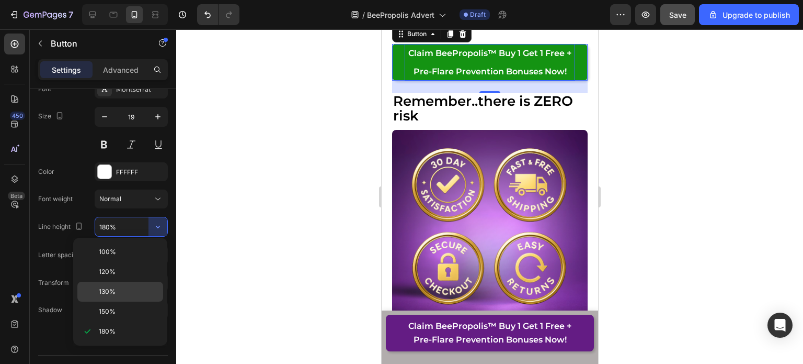
click at [117, 301] on div "130%" at bounding box center [120, 311] width 86 height 20
type input "130%"
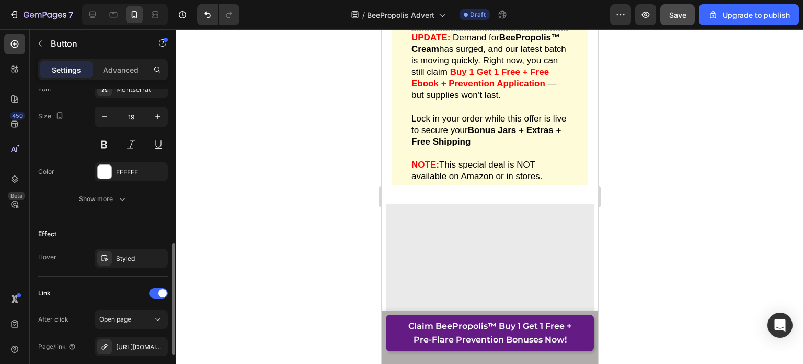
scroll to position [421, 0]
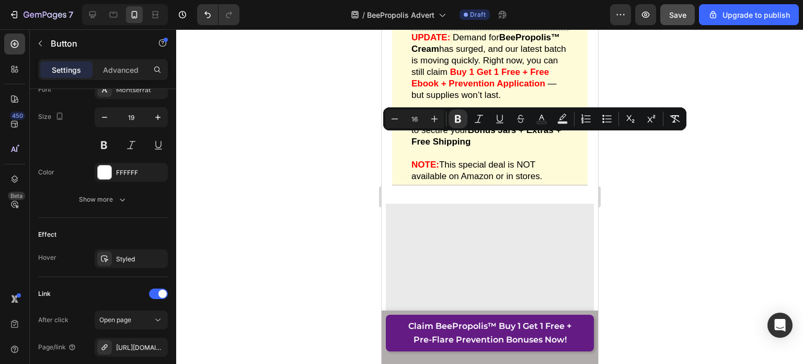
scroll to position [15068, 0]
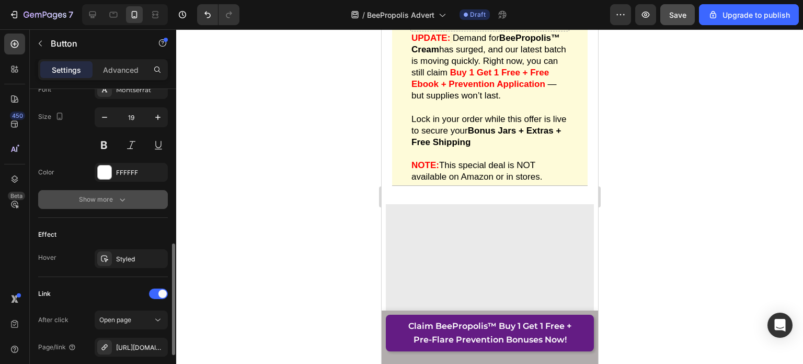
click at [126, 192] on button "Show more" at bounding box center [103, 199] width 130 height 19
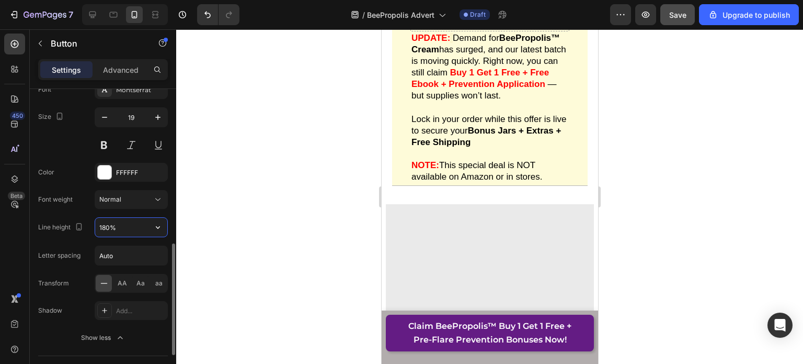
click at [123, 232] on input "180%" at bounding box center [131, 227] width 72 height 19
click at [157, 232] on button "button" at bounding box center [158, 227] width 19 height 19
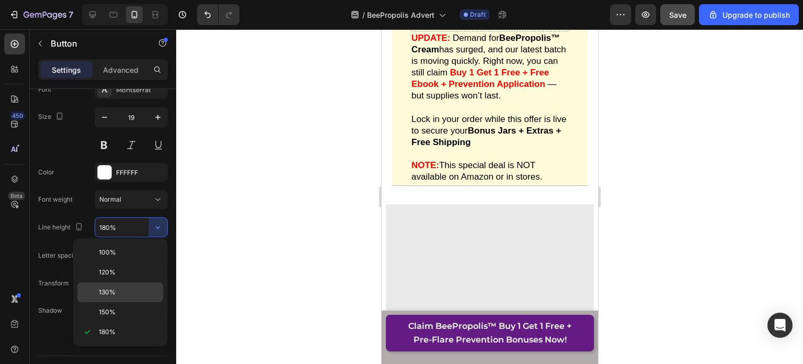
click at [126, 296] on p "130%" at bounding box center [129, 291] width 60 height 9
type input "130%"
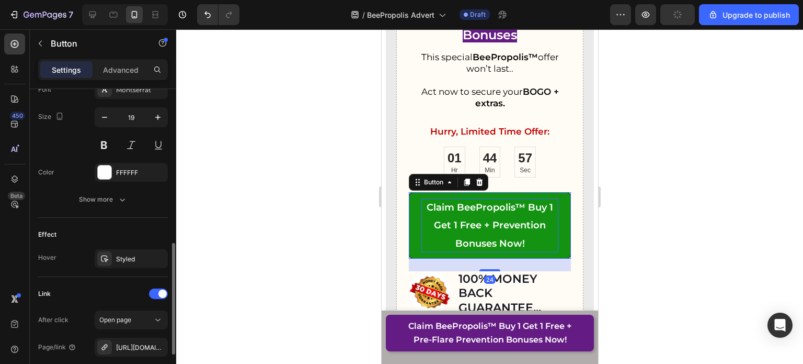
scroll to position [421, 0]
click at [491, 221] on strong "Claim BeePropolis™ Buy 1 Get 1 Free + Prevention Bonuses Now!" at bounding box center [489, 224] width 127 height 47
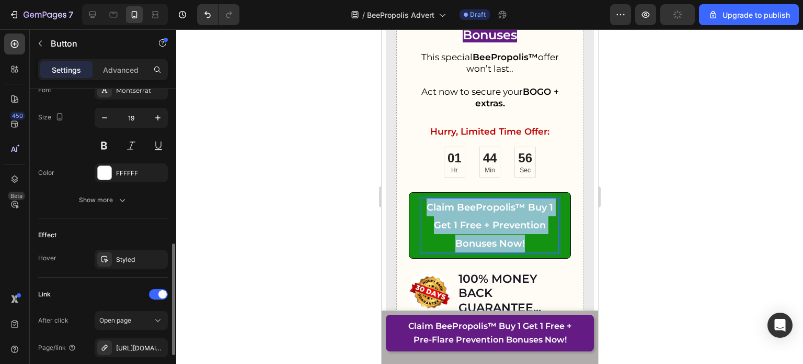
click at [491, 221] on strong "Claim BeePropolis™ Buy 1 Get 1 Free + Prevention Bonuses Now!" at bounding box center [489, 224] width 127 height 47
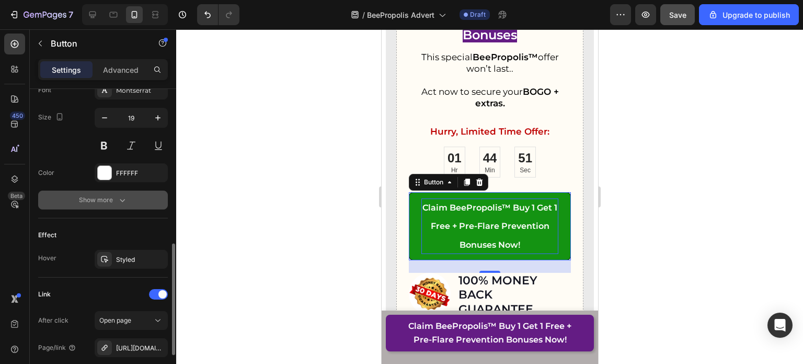
click at [121, 196] on icon "button" at bounding box center [122, 200] width 10 height 10
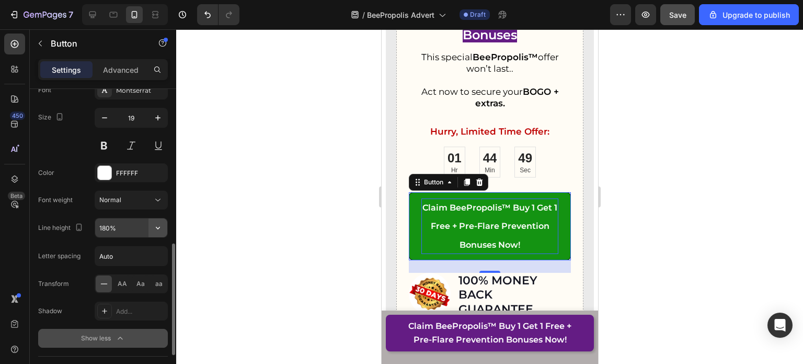
click at [159, 227] on icon "button" at bounding box center [158, 227] width 10 height 10
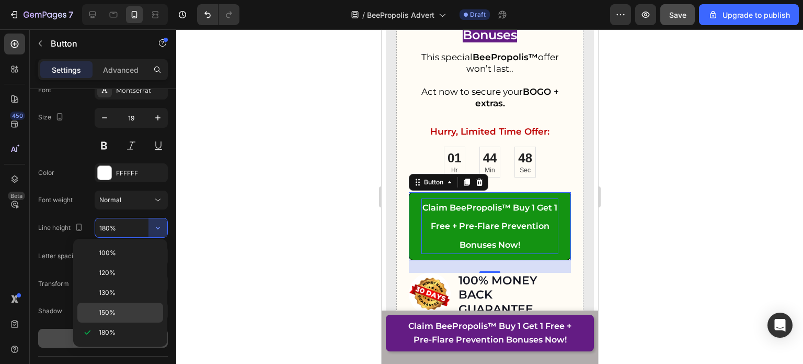
click at [117, 308] on p "150%" at bounding box center [129, 312] width 60 height 9
type input "150%"
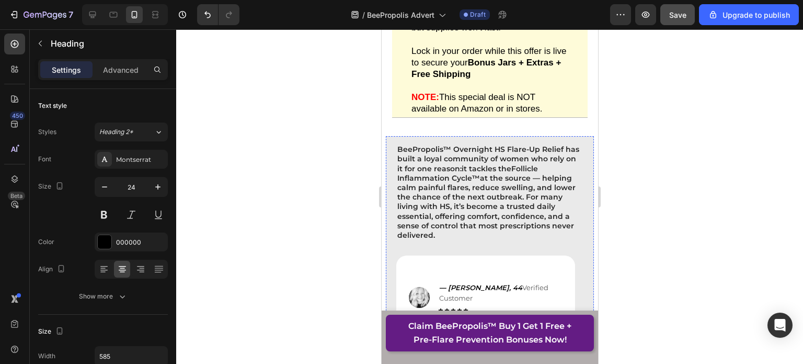
scroll to position [15136, 0]
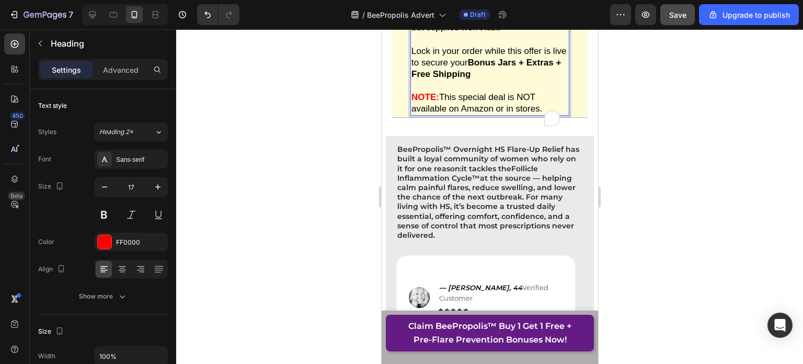
click at [412, 21] on strong "Buy 1 Get 1 Free + Free Ebook + Prevention Application" at bounding box center [480, 9] width 138 height 21
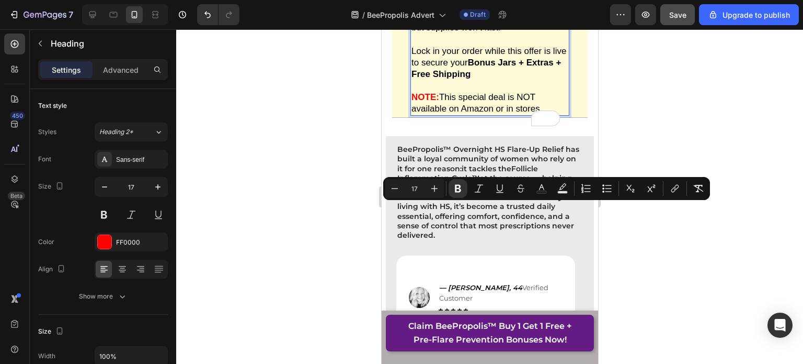
click at [412, 21] on strong "Buy 1 Get 1 Free + Free Ebook + Prevention Application" at bounding box center [480, 9] width 138 height 21
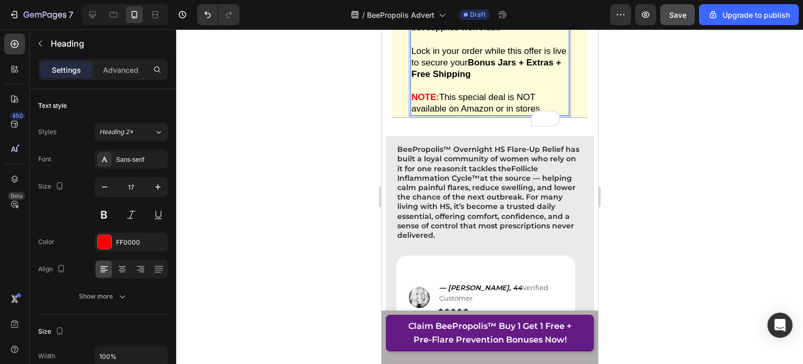
click at [412, 21] on strong "Buy 1 Get 1 Free + Free Ebook + Prevention Application" at bounding box center [480, 9] width 138 height 21
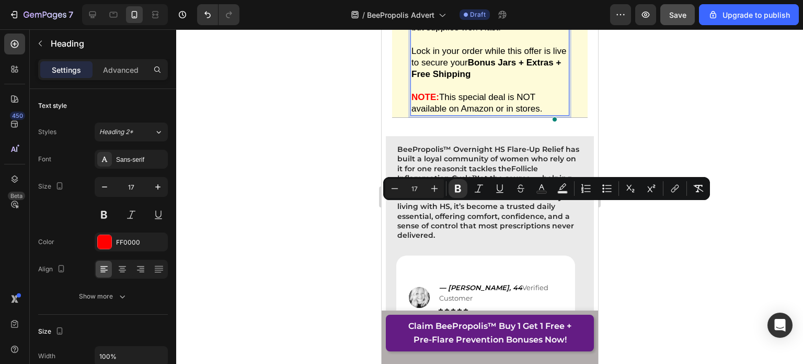
click at [412, 21] on strong "Buy 1 Get 1 Free + Free Ebook + Prevention Application" at bounding box center [480, 9] width 138 height 21
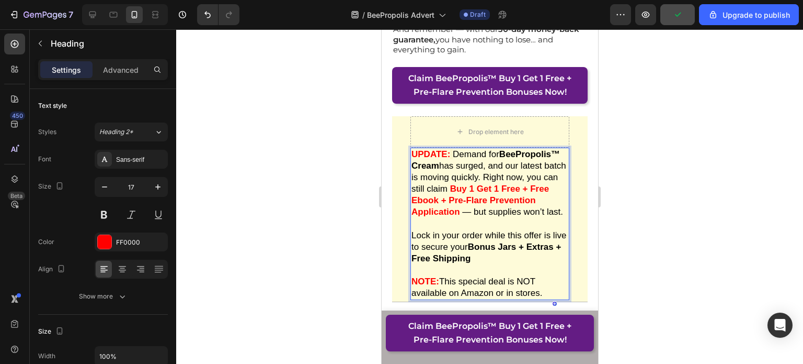
scroll to position [14946, 0]
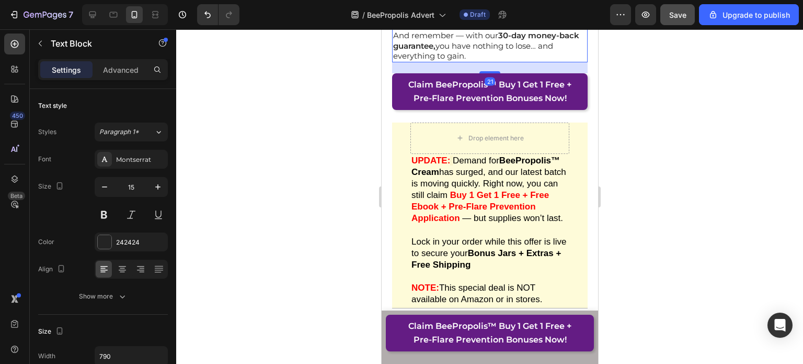
click at [428, 20] on strong "Buy 1 Get 1 Free + Free Ebook + Prevention Application." at bounding box center [488, 10] width 191 height 20
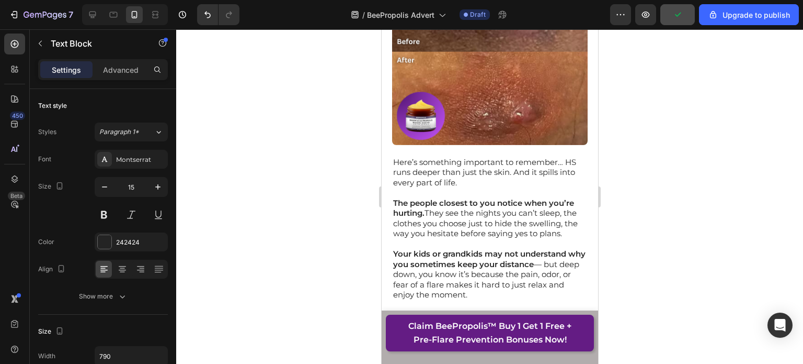
scroll to position [14119, 0]
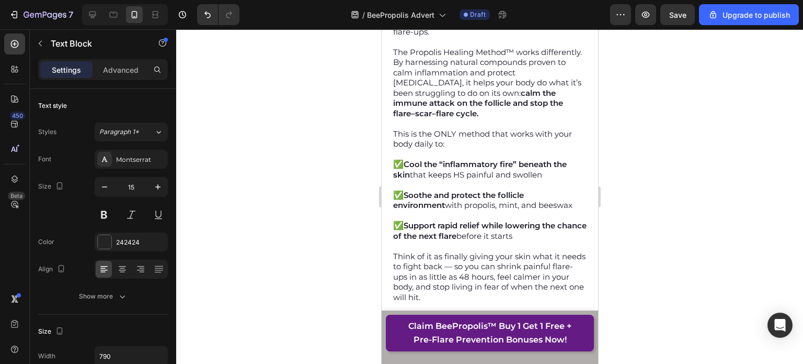
scroll to position [4692, 0]
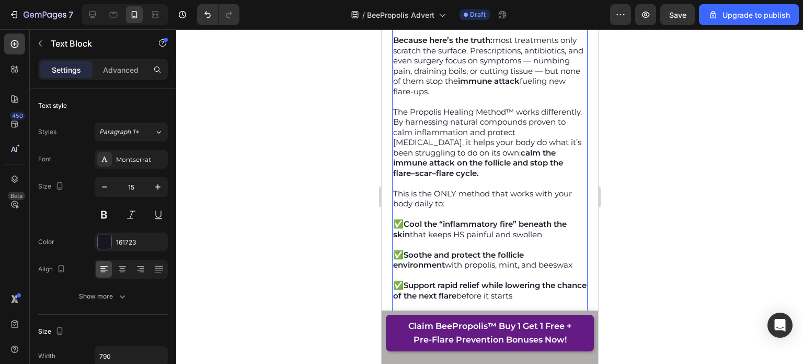
click at [509, 129] on p "The Propolis Healing Method™ works differently. By harnessing natural compounds…" at bounding box center [490, 143] width 194 height 72
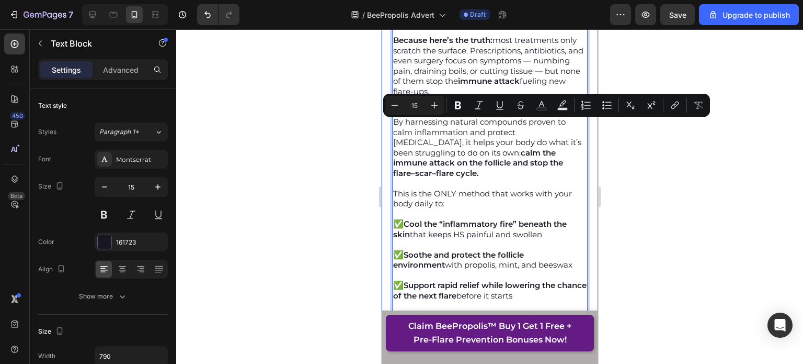
drag, startPoint x: 512, startPoint y: 125, endPoint x: 389, endPoint y: 127, distance: 122.4
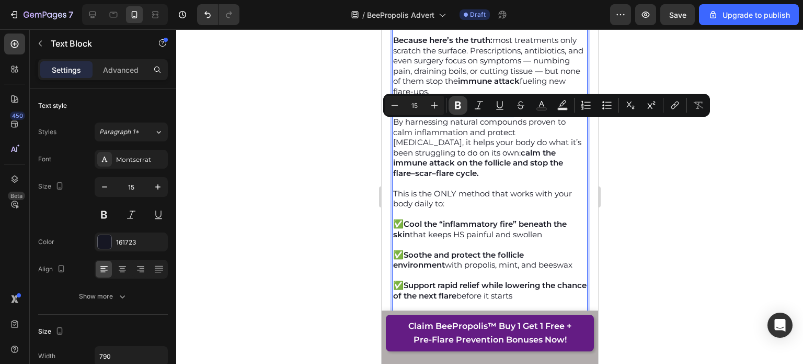
click at [466, 105] on button "Bold" at bounding box center [458, 105] width 19 height 19
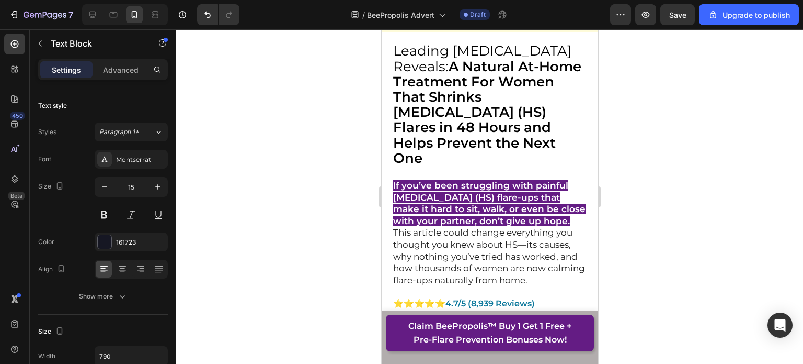
scroll to position [109, 0]
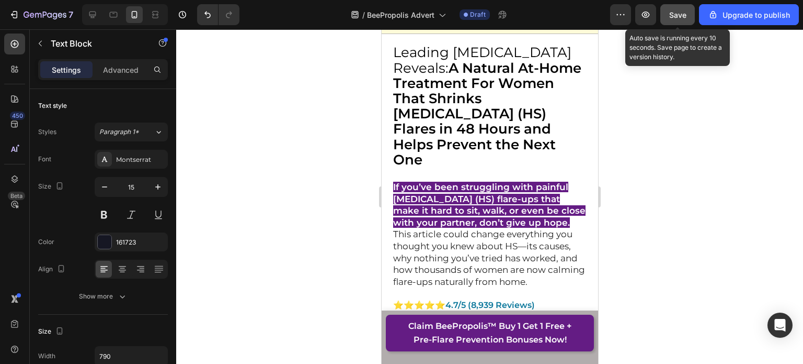
click at [673, 13] on span "Save" at bounding box center [678, 14] width 17 height 9
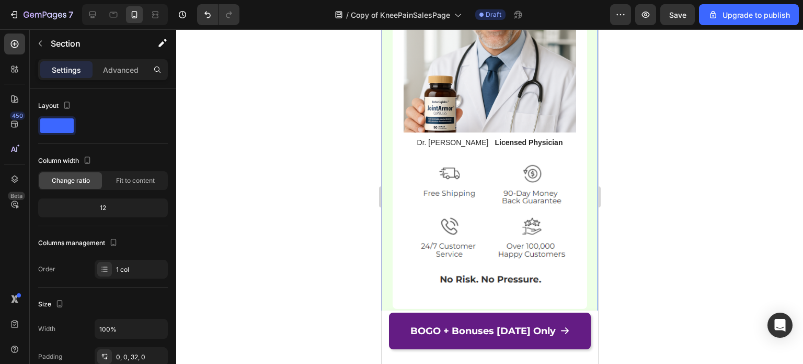
scroll to position [7211, 0]
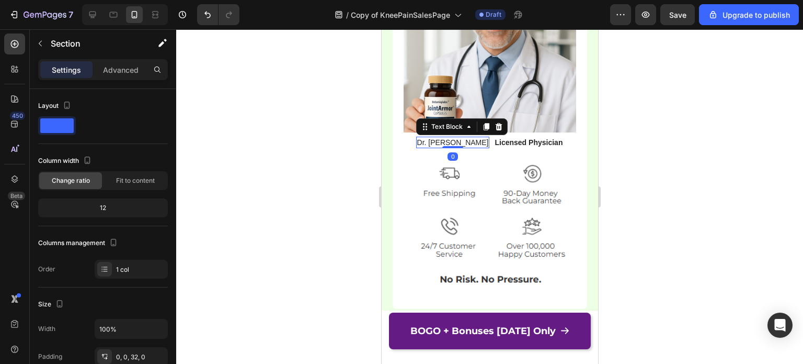
click at [451, 147] on p "Dr. [PERSON_NAME]" at bounding box center [453, 142] width 72 height 9
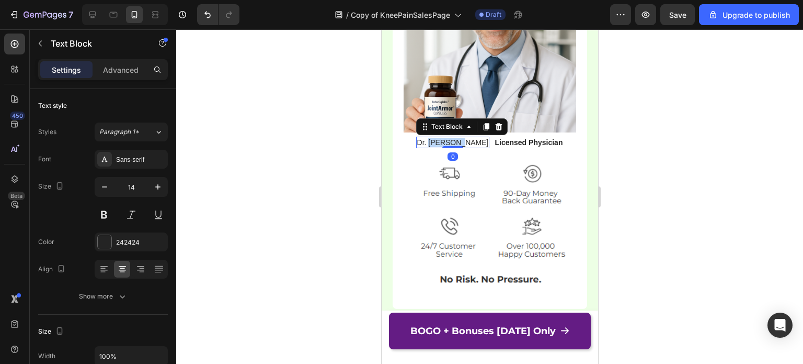
click at [451, 147] on p "Dr. [PERSON_NAME]" at bounding box center [453, 142] width 72 height 9
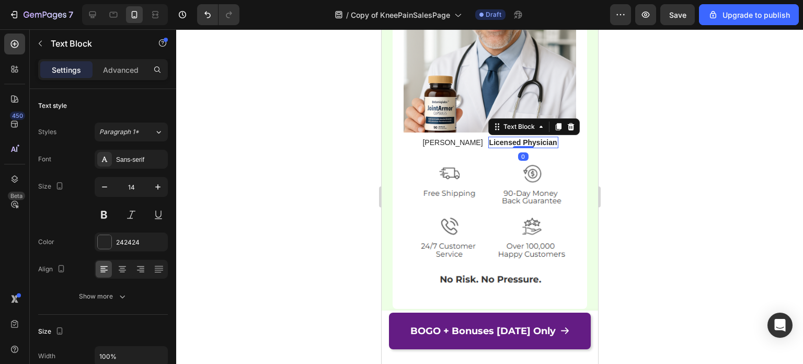
click at [528, 147] on p "Licensed Physician" at bounding box center [523, 142] width 68 height 9
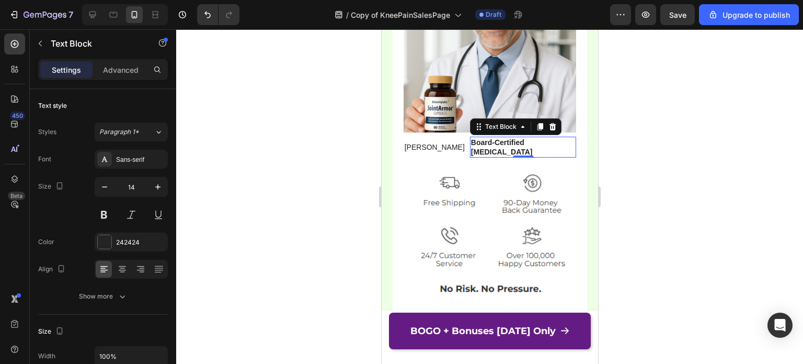
click at [677, 103] on div at bounding box center [489, 196] width 627 height 334
click at [117, 265] on icon at bounding box center [122, 269] width 10 height 10
click at [645, 188] on div at bounding box center [489, 196] width 627 height 334
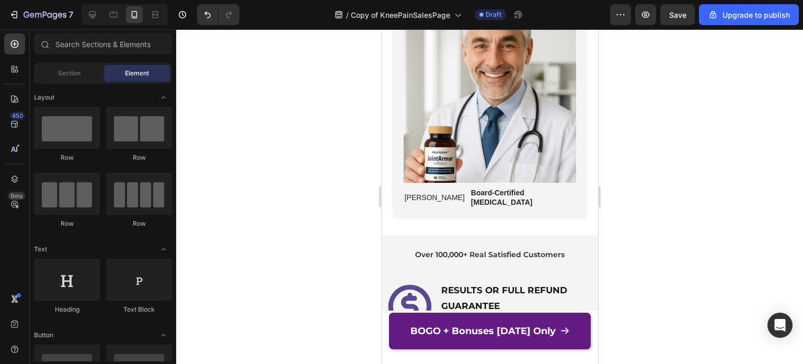
scroll to position [853, 0]
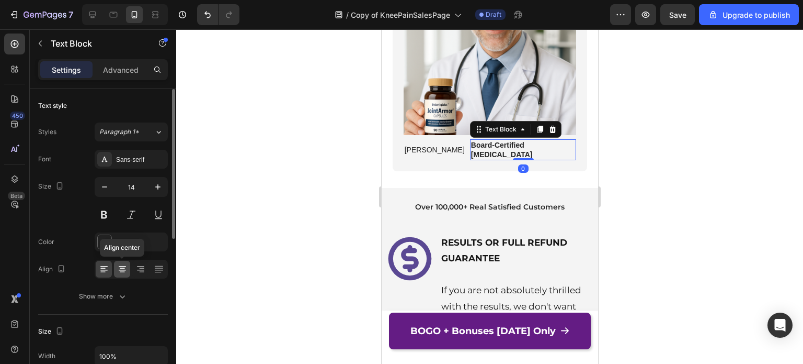
click at [126, 269] on icon at bounding box center [122, 269] width 10 height 10
click at [134, 273] on div at bounding box center [140, 268] width 16 height 17
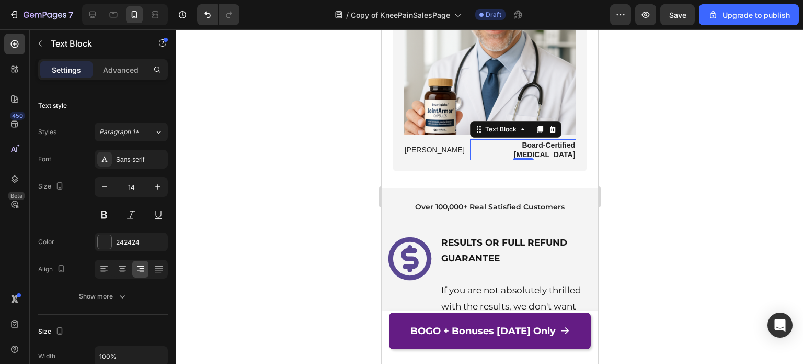
click at [727, 180] on div at bounding box center [489, 196] width 627 height 334
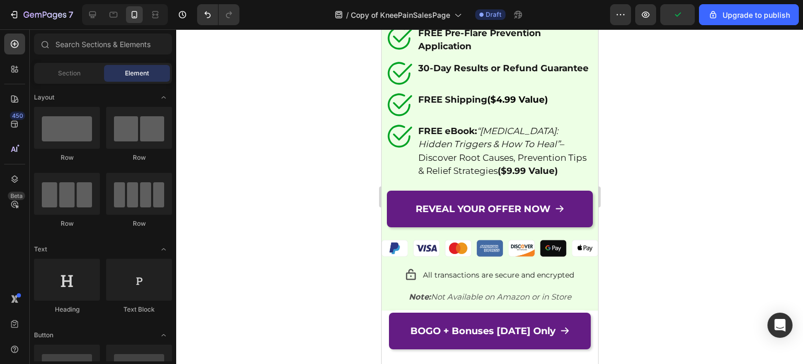
scroll to position [9007, 0]
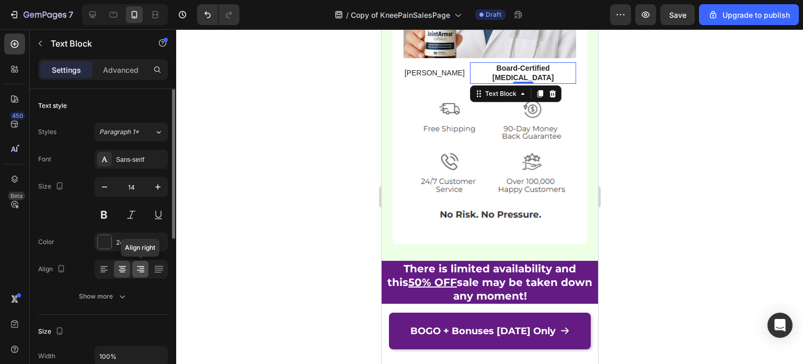
click at [140, 264] on icon at bounding box center [140, 269] width 10 height 10
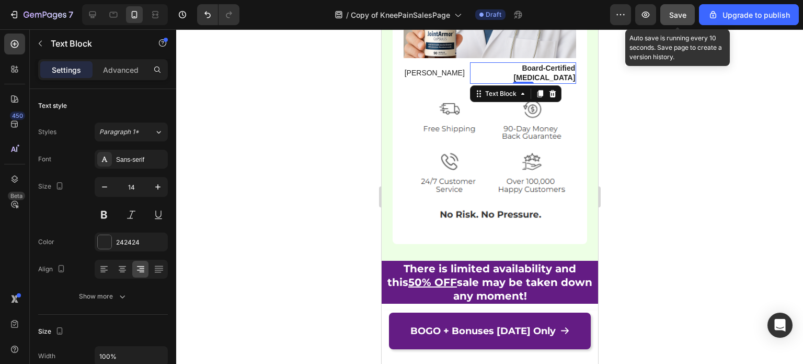
click at [665, 15] on button "Save" at bounding box center [678, 14] width 35 height 21
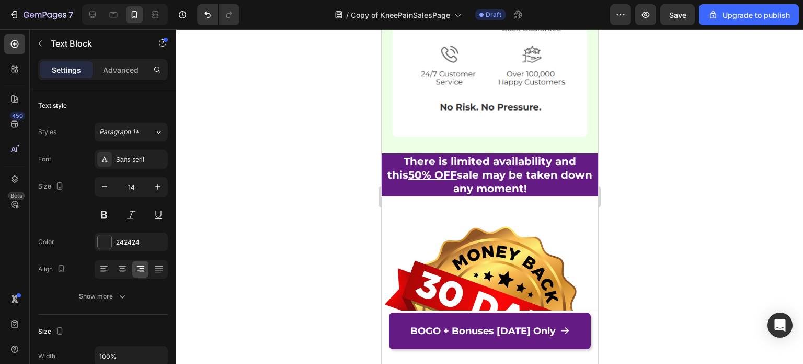
scroll to position [9110, 0]
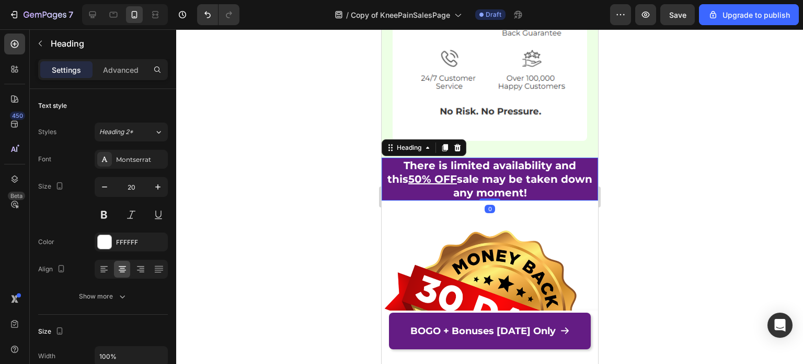
click at [495, 167] on strong "There is limited availability and this 50% OFF sale may be taken down any momen…" at bounding box center [489, 179] width 205 height 40
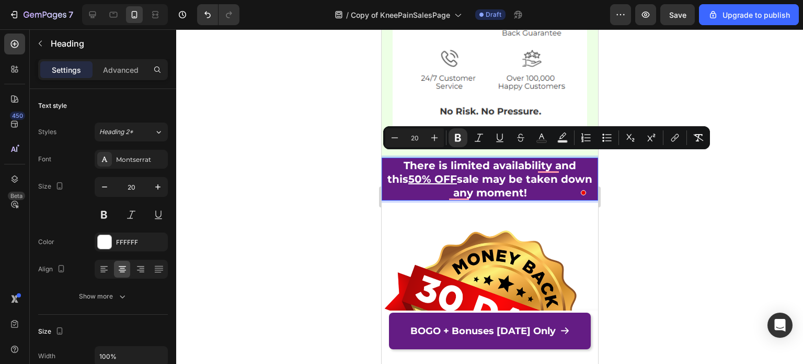
click at [454, 168] on strong "There is limited availability and this 50% OFF sale may be taken down any momen…" at bounding box center [489, 179] width 205 height 40
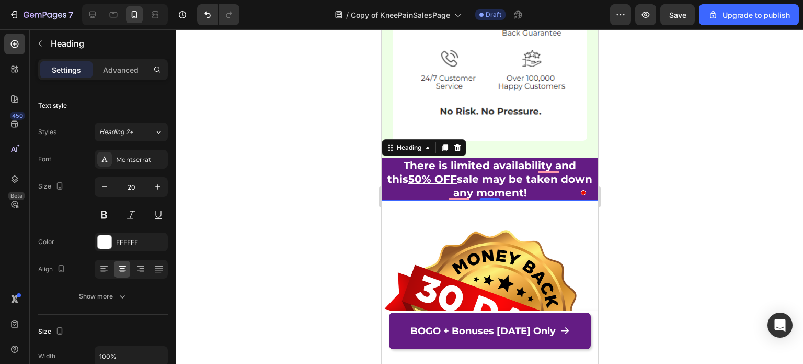
drag, startPoint x: 1063, startPoint y: 193, endPoint x: 456, endPoint y: 173, distance: 607.7
click at [456, 173] on strong "There is limited availability and this 50% OFF sale may be taken down any momen…" at bounding box center [489, 179] width 205 height 40
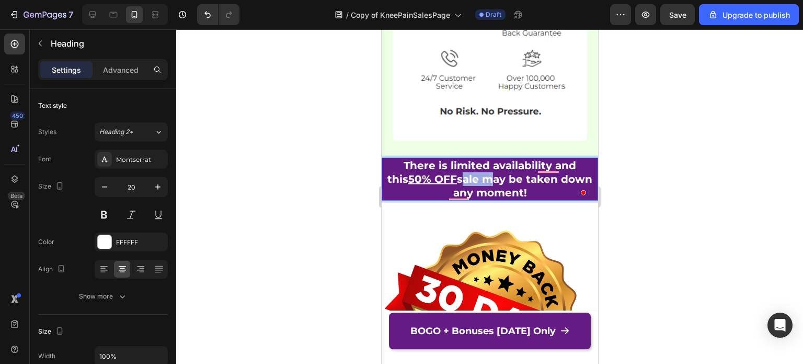
click at [456, 173] on strong "There is limited availability and this 50% OFF sale may be taken down any momen…" at bounding box center [489, 179] width 205 height 40
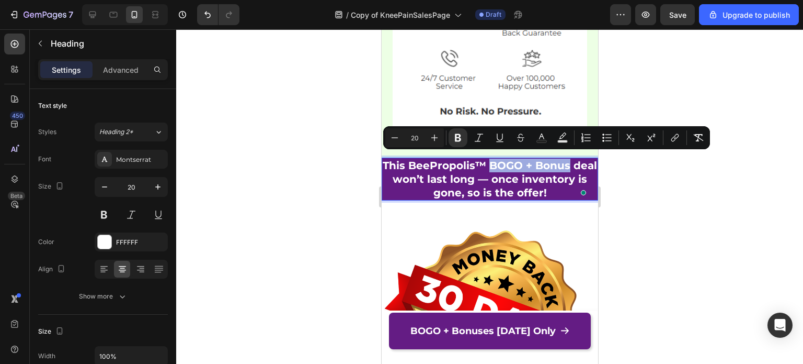
drag, startPoint x: 499, startPoint y: 162, endPoint x: 580, endPoint y: 160, distance: 81.6
click at [580, 160] on p "This BeePropolis™ BOGO + Bonus deal won’t last long — once inventory is gone, s…" at bounding box center [489, 178] width 214 height 41
click at [502, 139] on icon "Editor contextual toolbar" at bounding box center [500, 136] width 6 height 7
click at [684, 212] on div at bounding box center [489, 196] width 627 height 334
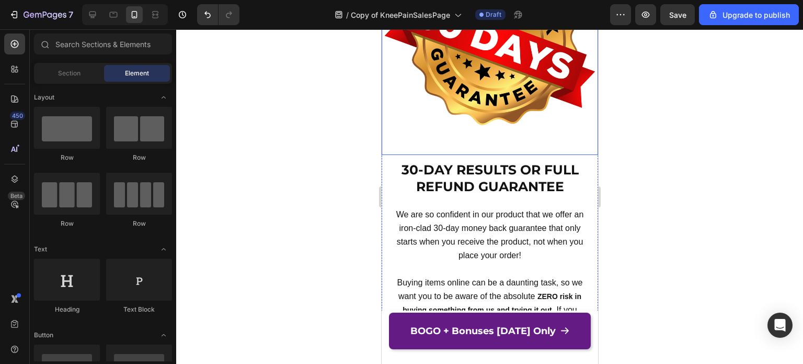
scroll to position [9378, 0]
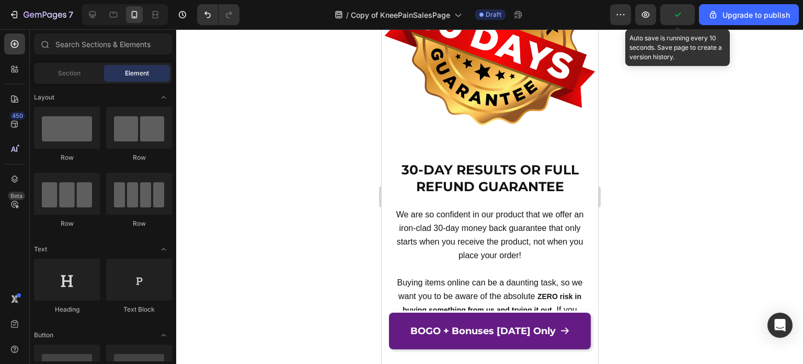
click at [680, 16] on icon "button" at bounding box center [678, 14] width 10 height 10
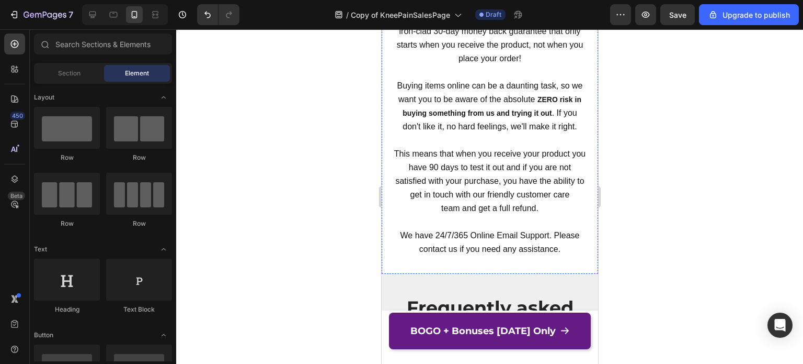
scroll to position [9574, 0]
